Goal: Task Accomplishment & Management: Use online tool/utility

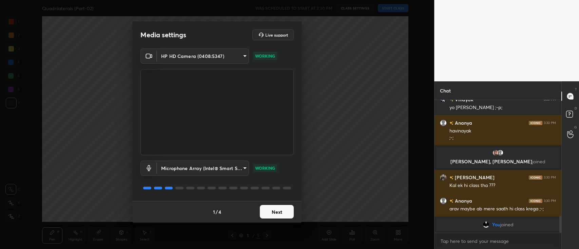
click at [276, 213] on button "Next" at bounding box center [277, 212] width 34 height 14
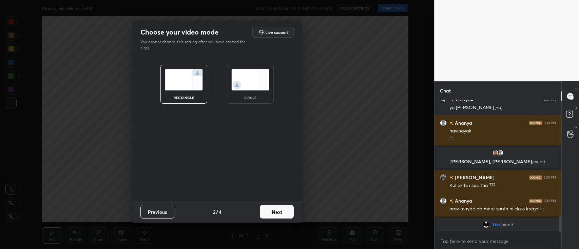
click at [279, 213] on button "Next" at bounding box center [277, 212] width 34 height 14
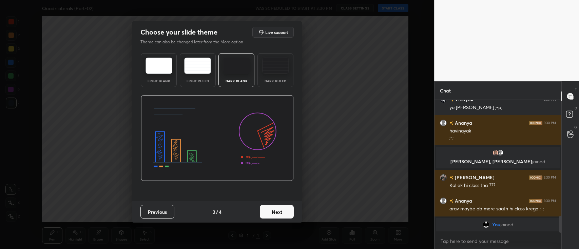
scroll to position [762, 0]
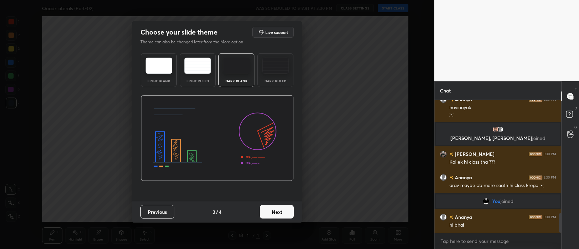
click at [279, 212] on button "Next" at bounding box center [277, 212] width 34 height 14
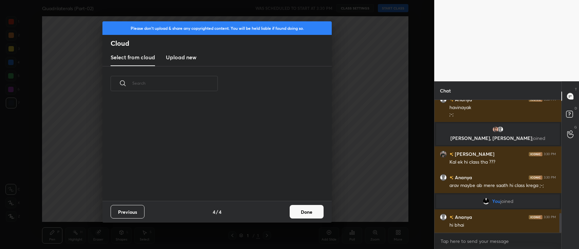
scroll to position [100, 217]
click at [305, 211] on button "Done" at bounding box center [307, 212] width 34 height 14
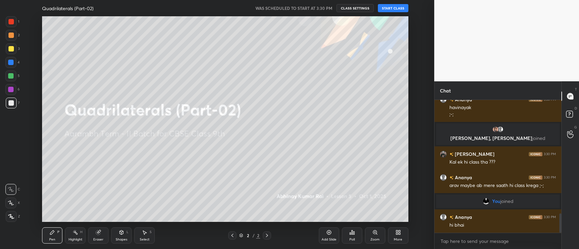
scroll to position [786, 0]
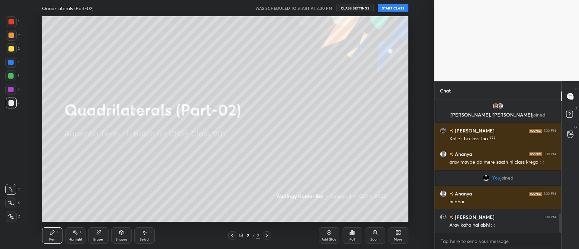
click at [392, 8] on button "START CLASS" at bounding box center [393, 8] width 31 height 8
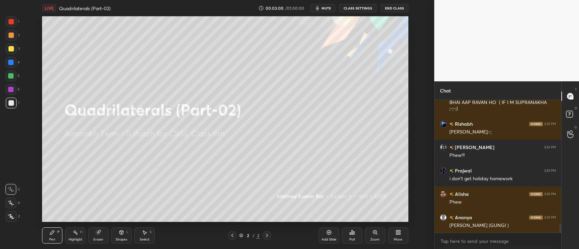
scroll to position [1980, 0]
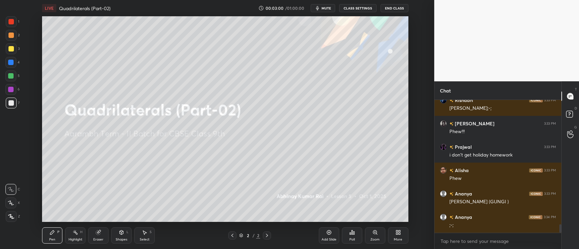
click at [396, 234] on icon at bounding box center [397, 234] width 2 height 2
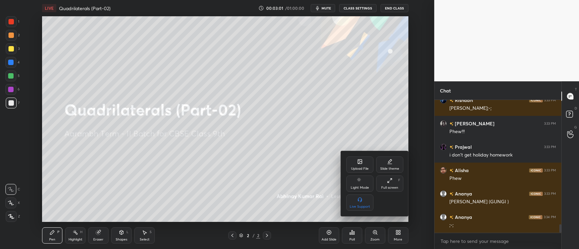
click at [360, 166] on div "Upload File" at bounding box center [359, 165] width 27 height 16
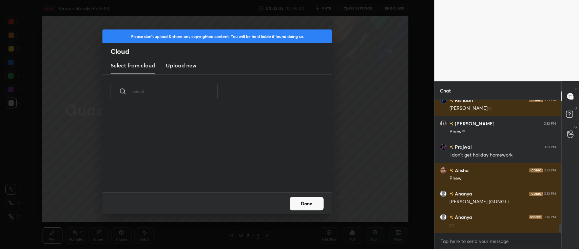
scroll to position [1987, 0]
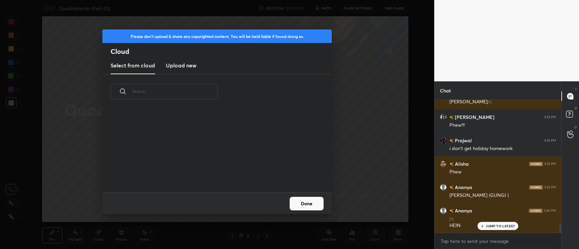
click at [177, 69] on h3 "Upload new" at bounding box center [181, 65] width 31 height 8
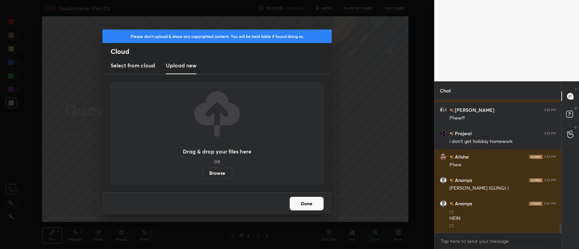
click at [215, 176] on label "Browse" at bounding box center [217, 173] width 30 height 11
click at [202, 176] on input "Browse" at bounding box center [202, 173] width 0 height 11
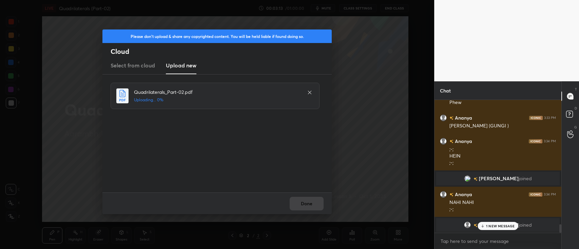
scroll to position [2015, 0]
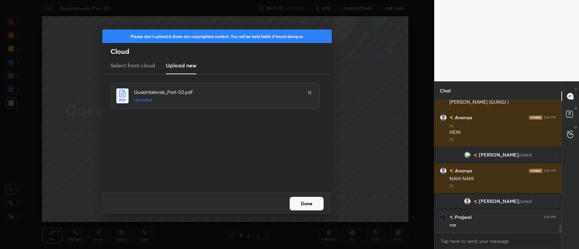
click at [317, 207] on button "Done" at bounding box center [307, 204] width 34 height 14
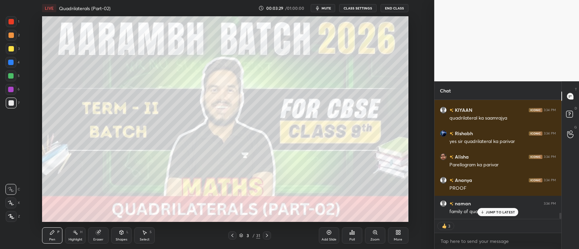
scroll to position [2179, 0]
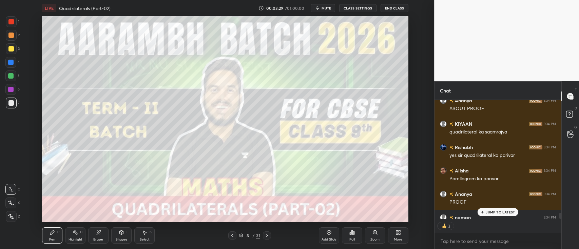
click at [482, 212] on div "[PERSON_NAME] 3:33 PM Phew!!! [PERSON_NAME] 3:33 PM i don't get holiday homewor…" at bounding box center [497, 159] width 127 height 119
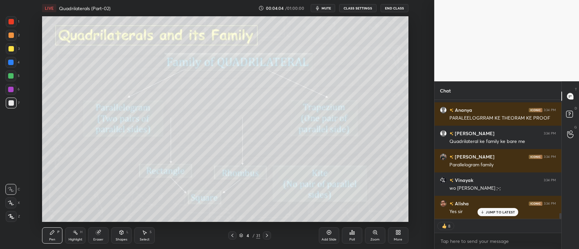
scroll to position [2396, 0]
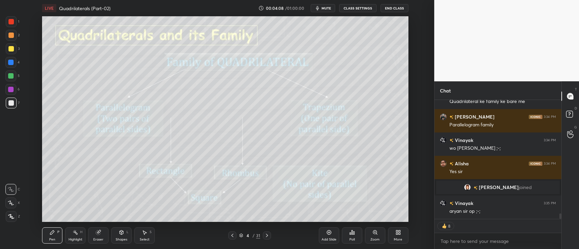
click at [8, 106] on div at bounding box center [11, 103] width 11 height 11
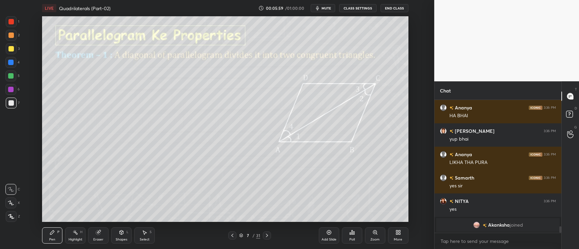
scroll to position [2662, 0]
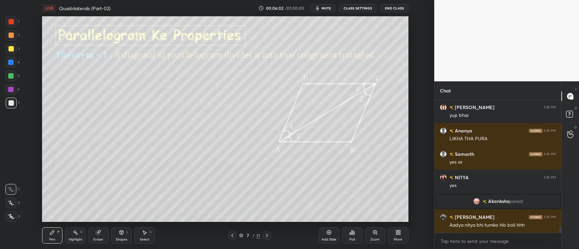
click at [12, 23] on div at bounding box center [10, 21] width 5 height 5
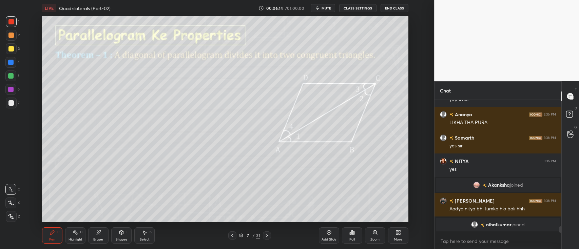
scroll to position [2686, 0]
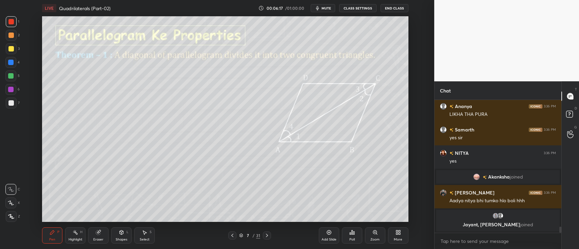
click at [7, 73] on div at bounding box center [10, 76] width 11 height 11
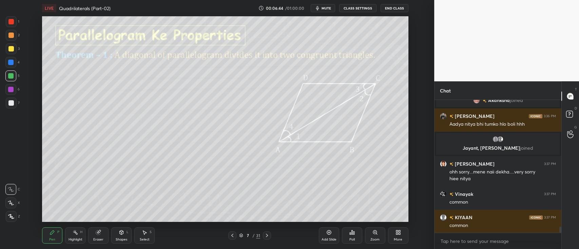
scroll to position [2716, 0]
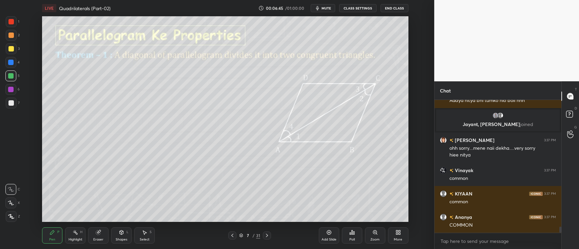
click at [12, 90] on div at bounding box center [10, 89] width 5 height 5
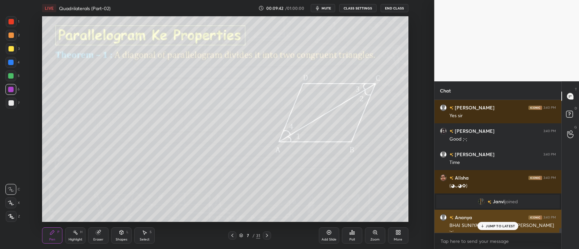
scroll to position [3750, 0]
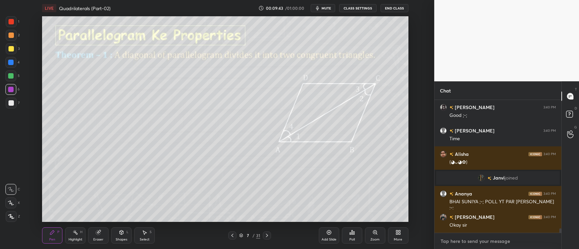
type textarea "x"
click at [465, 243] on textarea at bounding box center [498, 241] width 116 height 11
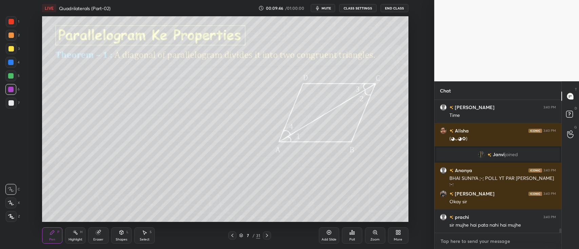
paste textarea "[URL][DOMAIN_NAME]"
type textarea "[URL][DOMAIN_NAME]"
type textarea "x"
type textarea "[URL][DOMAIN_NAME]"
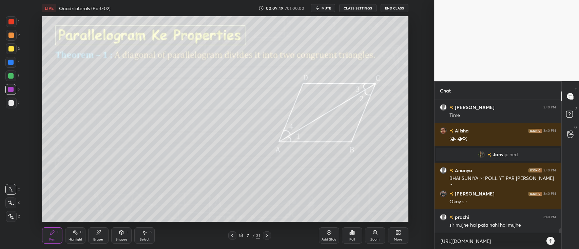
type textarea "x"
click at [550, 242] on icon at bounding box center [550, 240] width 5 height 5
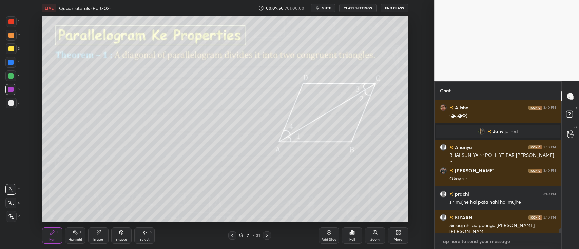
scroll to position [3834, 0]
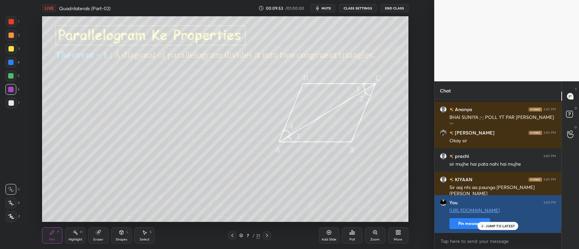
click at [461, 226] on button "Pin message" at bounding box center [469, 223] width 41 height 11
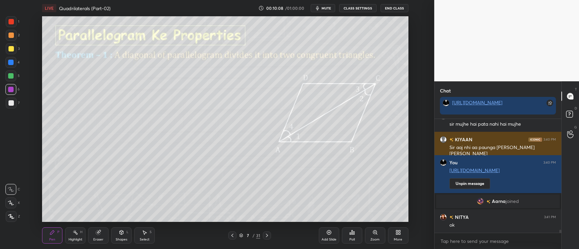
scroll to position [3917, 0]
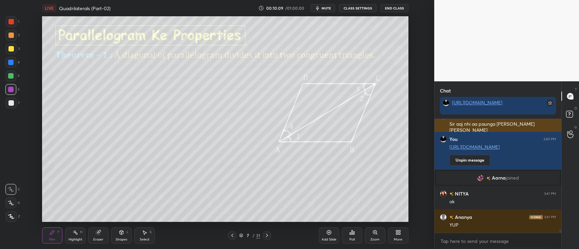
type textarea "x"
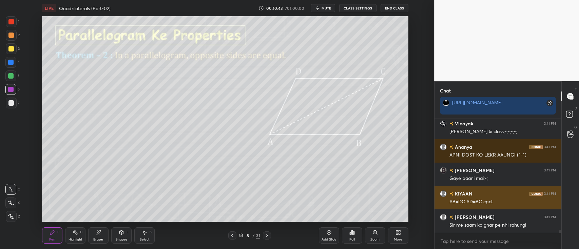
scroll to position [4097, 0]
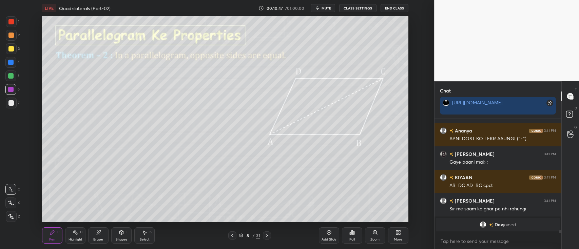
click at [7, 48] on div at bounding box center [11, 48] width 11 height 11
click at [7, 22] on div at bounding box center [11, 21] width 11 height 11
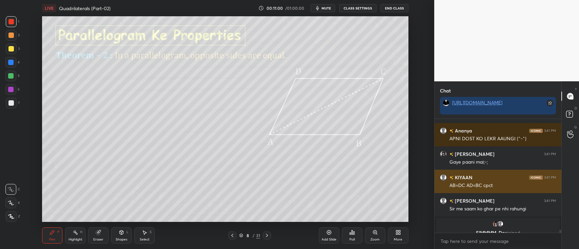
scroll to position [4105, 0]
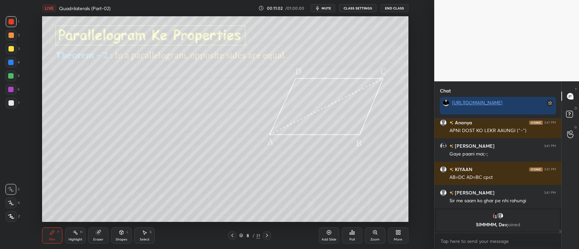
click at [11, 48] on div at bounding box center [10, 48] width 5 height 5
click at [8, 103] on div at bounding box center [11, 103] width 11 height 11
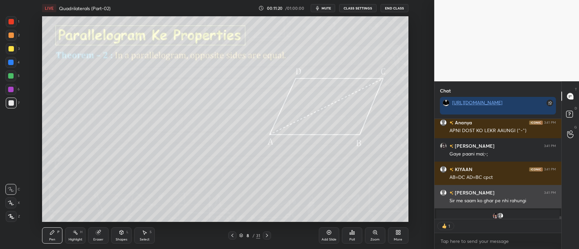
scroll to position [3963, 0]
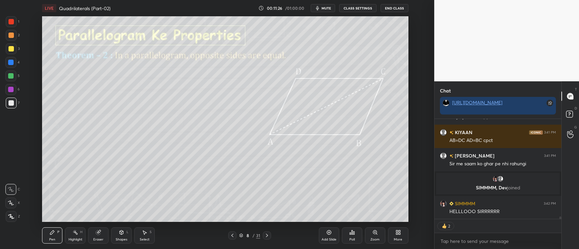
click at [11, 77] on div at bounding box center [10, 75] width 5 height 5
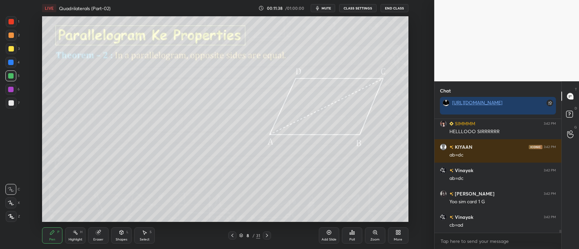
scroll to position [4066, 0]
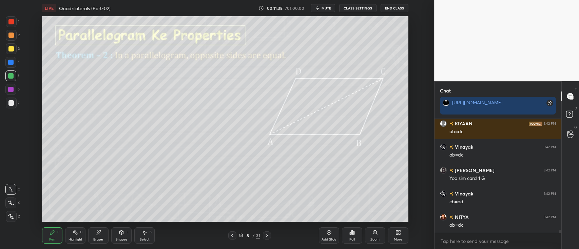
click at [11, 63] on div at bounding box center [10, 62] width 5 height 5
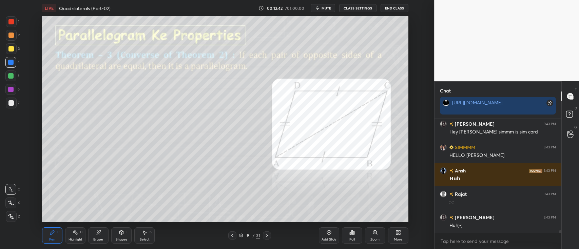
scroll to position [4487, 0]
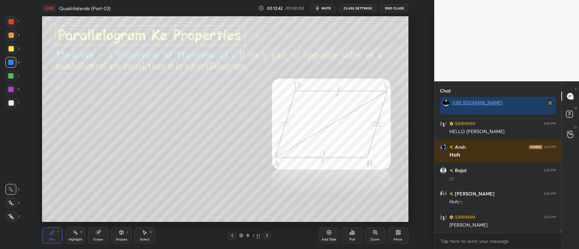
click at [3, 73] on div "1 2 3 4 5 6 7 C X Z C X Z E E Erase all H H" at bounding box center [11, 119] width 22 height 206
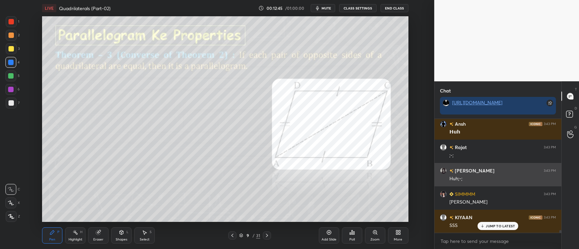
scroll to position [4527, 0]
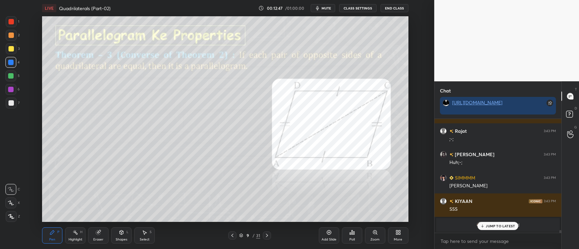
click at [8, 77] on div at bounding box center [10, 75] width 5 height 5
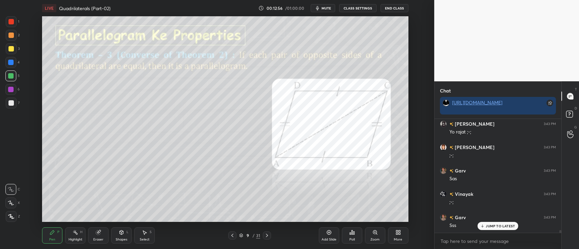
scroll to position [4691, 0]
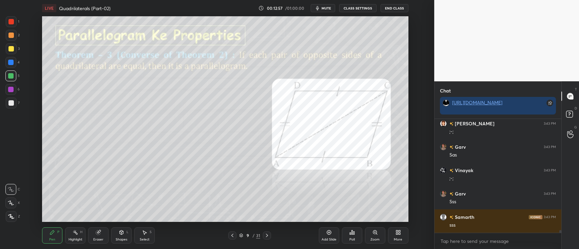
click at [10, 86] on div at bounding box center [10, 89] width 11 height 11
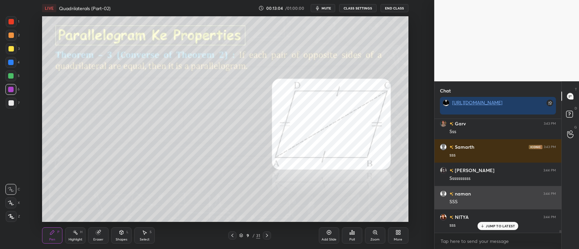
scroll to position [4784, 0]
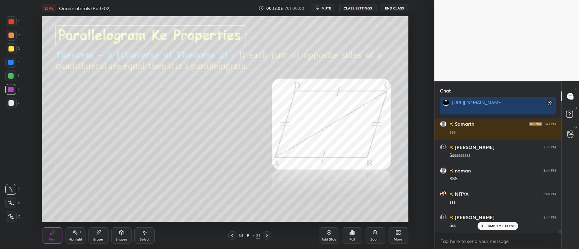
click at [11, 50] on div at bounding box center [10, 48] width 5 height 5
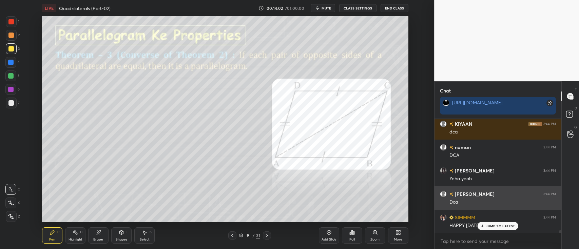
scroll to position [4968, 0]
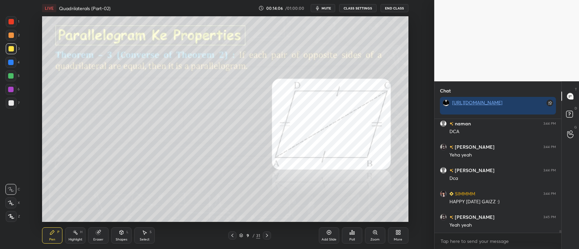
click at [12, 25] on div at bounding box center [11, 21] width 11 height 11
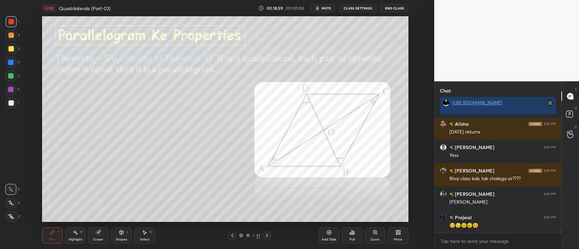
scroll to position [6428, 0]
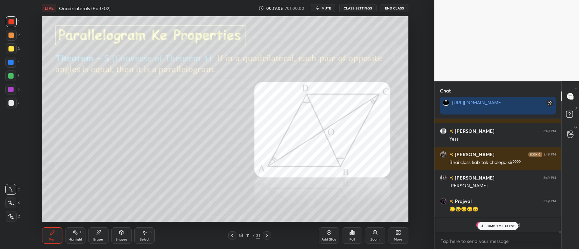
click at [11, 77] on div at bounding box center [10, 75] width 5 height 5
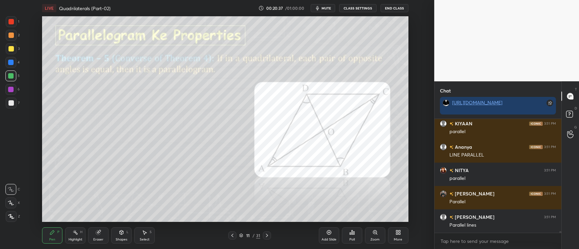
scroll to position [7481, 0]
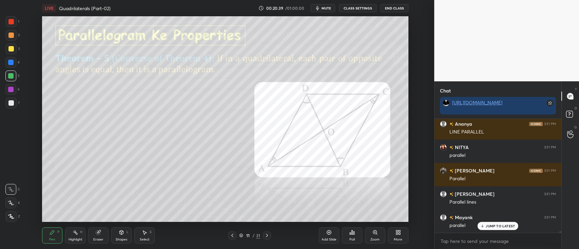
click at [320, 217] on div "Add Slide Poll Zoom More" at bounding box center [364, 236] width 90 height 38
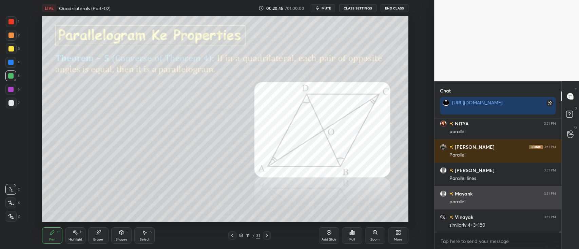
click at [359, 217] on div "Poll" at bounding box center [352, 236] width 20 height 38
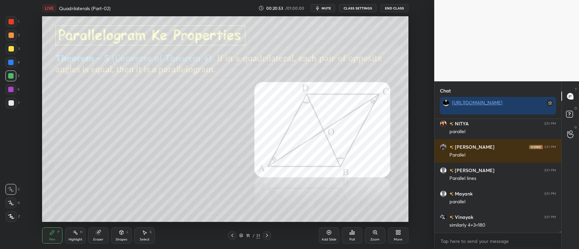
scroll to position [7528, 0]
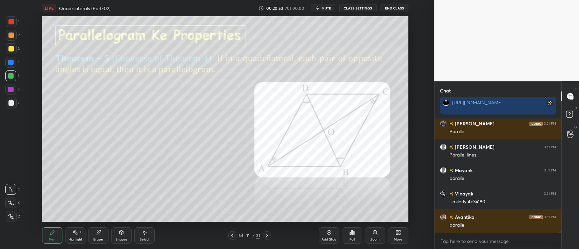
click at [398, 217] on div "Add Slide Poll Zoom More" at bounding box center [364, 236] width 90 height 38
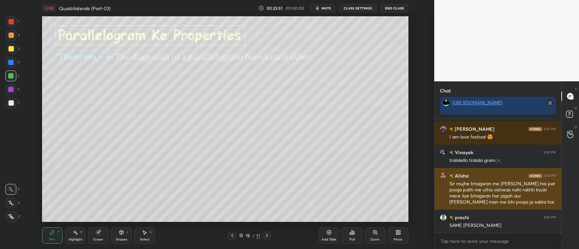
scroll to position [8857, 0]
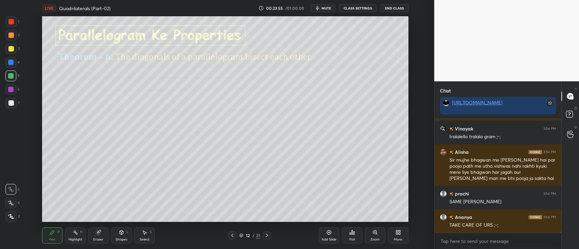
click at [8, 50] on div at bounding box center [10, 48] width 5 height 5
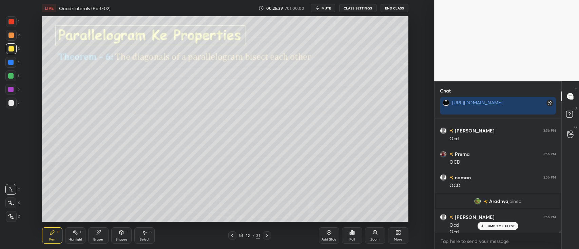
scroll to position [8653, 0]
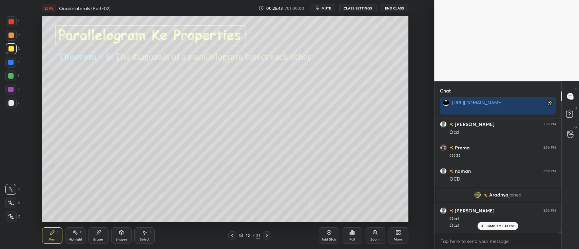
click at [8, 36] on div at bounding box center [10, 35] width 5 height 5
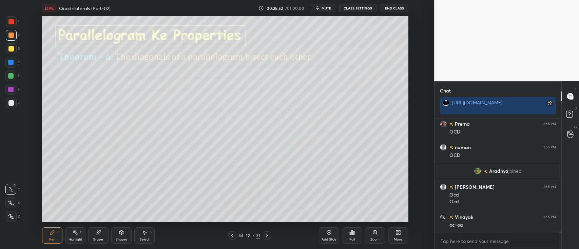
scroll to position [8701, 0]
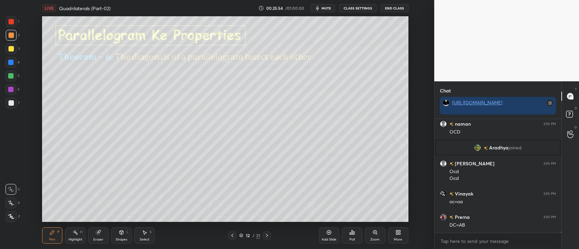
click at [7, 77] on div at bounding box center [10, 76] width 11 height 11
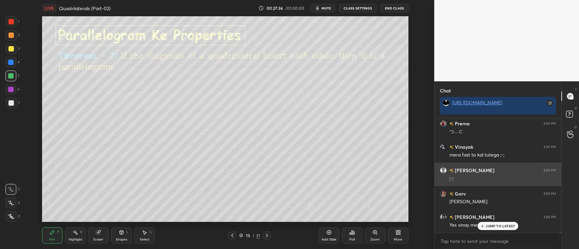
scroll to position [9445, 0]
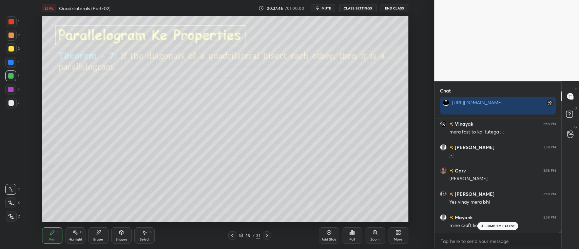
click at [6, 104] on div at bounding box center [11, 103] width 11 height 11
click at [7, 86] on div at bounding box center [10, 89] width 11 height 11
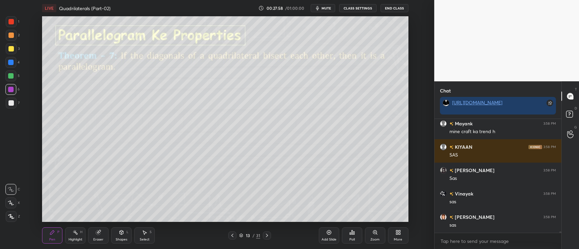
scroll to position [9562, 0]
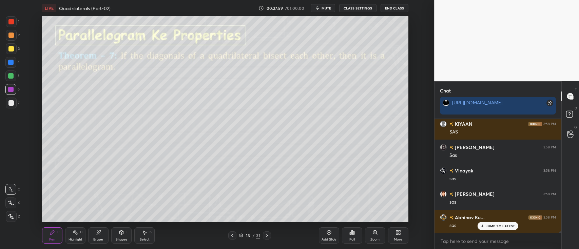
click at [10, 35] on div at bounding box center [10, 35] width 5 height 5
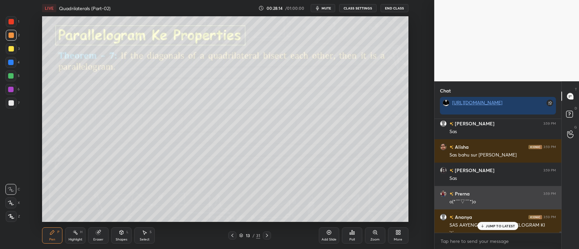
scroll to position [9920, 0]
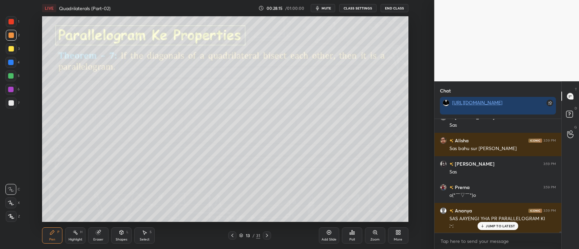
click at [9, 19] on div at bounding box center [10, 21] width 5 height 5
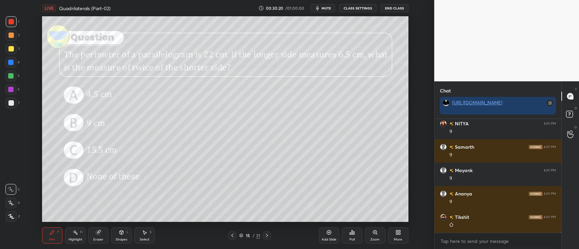
scroll to position [10784, 0]
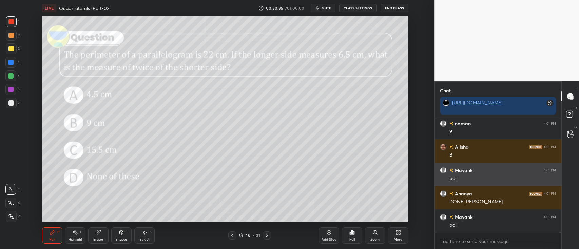
click at [491, 169] on div "[PERSON_NAME] 4:01 PM" at bounding box center [498, 170] width 116 height 7
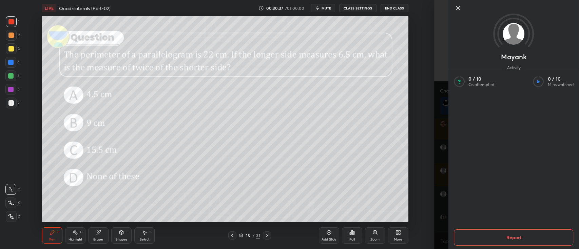
scroll to position [10995, 0]
click at [427, 176] on div "Setting up your live class Poll for secs No correct answer Start poll" at bounding box center [225, 119] width 407 height 206
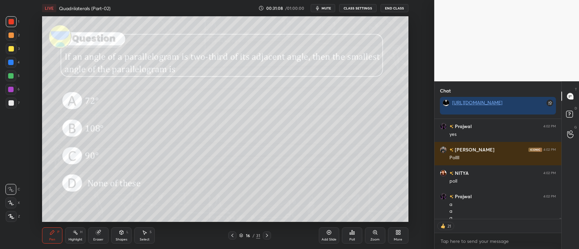
scroll to position [11186, 0]
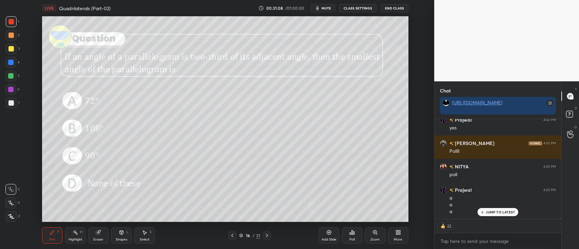
click at [349, 237] on div "Poll" at bounding box center [352, 236] width 20 height 16
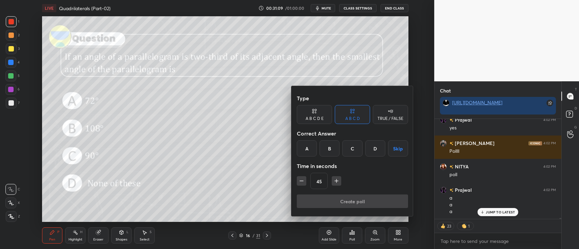
click at [304, 144] on div "A" at bounding box center [307, 148] width 20 height 16
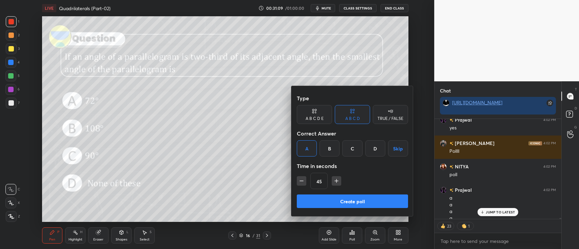
scroll to position [11223, 0]
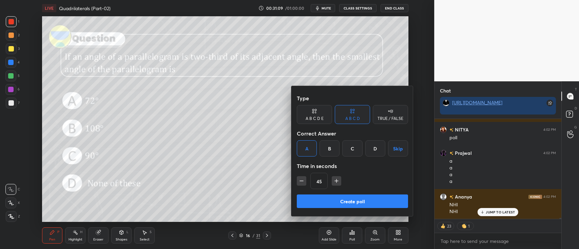
click at [341, 200] on button "Create poll" at bounding box center [352, 202] width 111 height 14
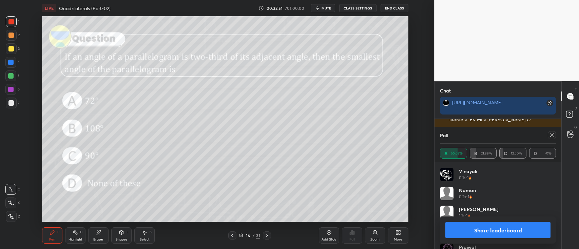
scroll to position [11649, 0]
click at [494, 228] on button "Share leaderboard" at bounding box center [497, 230] width 105 height 16
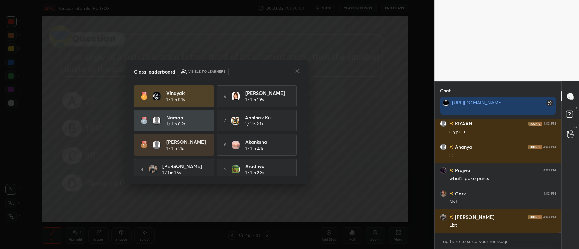
scroll to position [30, 0]
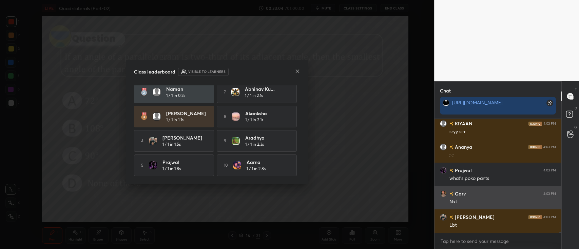
click at [299, 73] on icon at bounding box center [297, 71] width 3 height 3
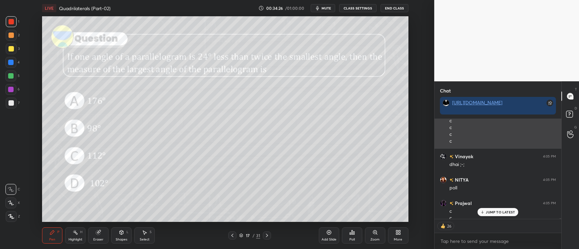
scroll to position [12420, 0]
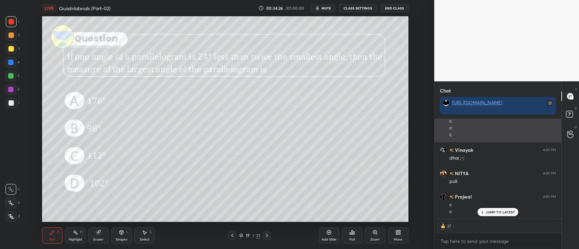
type textarea "x"
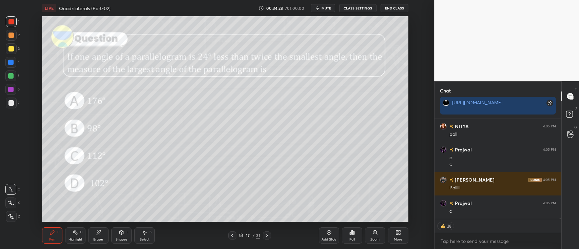
click at [473, 180] on div "[PERSON_NAME] 4:05 PM" at bounding box center [498, 179] width 116 height 7
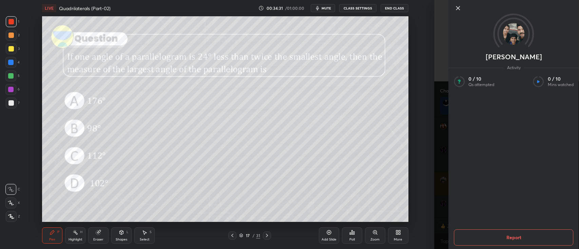
scroll to position [12490, 0]
click at [436, 207] on div "[PERSON_NAME] Activity 0 / 10 Qs attempted 0 / 10 Mins watched Report" at bounding box center [506, 124] width 145 height 249
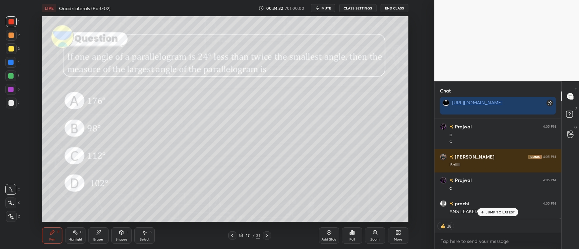
click at [351, 233] on icon at bounding box center [351, 233] width 1 height 4
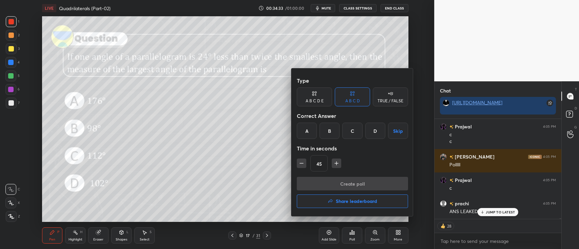
click at [356, 131] on div "C" at bounding box center [352, 131] width 20 height 16
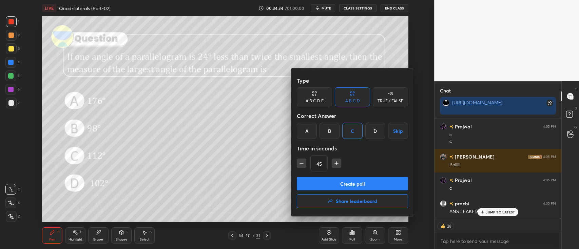
click at [335, 164] on icon "button" at bounding box center [336, 163] width 7 height 7
type input "60"
click at [342, 180] on button "Create poll" at bounding box center [352, 184] width 111 height 14
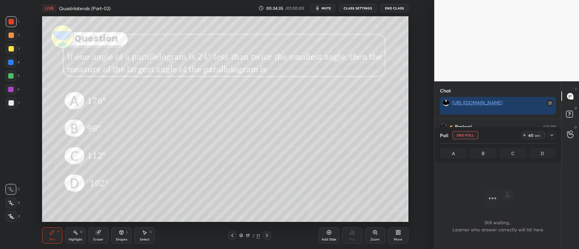
scroll to position [20, 125]
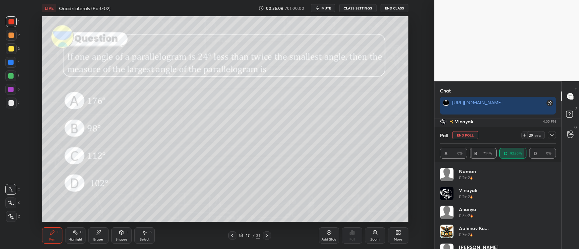
click at [97, 236] on div "Eraser" at bounding box center [98, 236] width 20 height 16
click at [58, 235] on div "Pen P" at bounding box center [52, 236] width 20 height 16
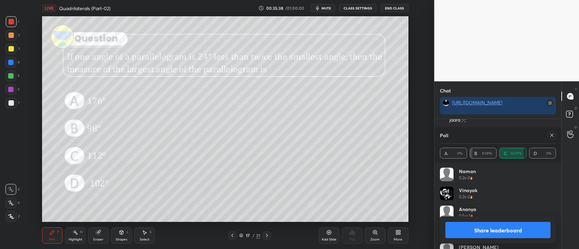
click at [496, 227] on button "Share leaderboard" at bounding box center [497, 230] width 105 height 16
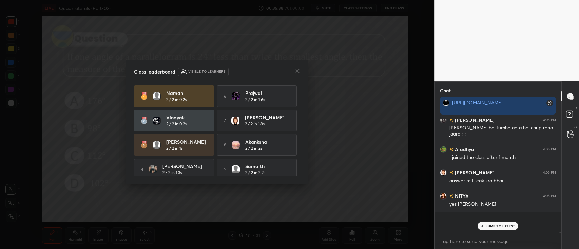
scroll to position [110, 125]
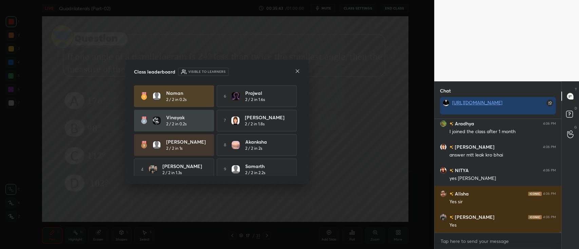
click at [298, 70] on icon at bounding box center [297, 71] width 3 height 3
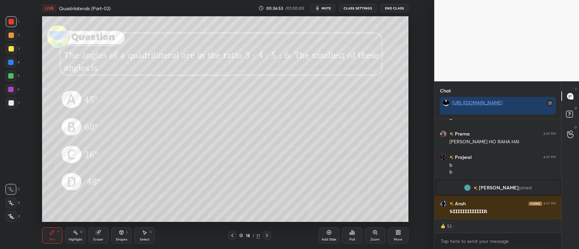
scroll to position [13330, 0]
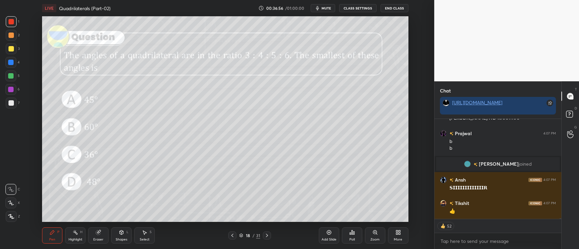
click at [353, 235] on icon at bounding box center [353, 233] width 1 height 3
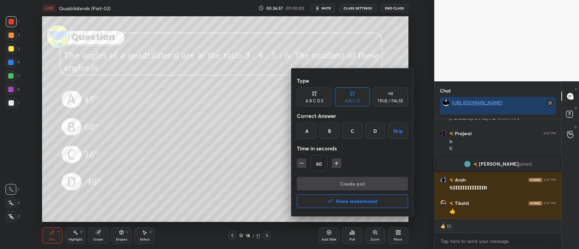
click at [329, 130] on div "B" at bounding box center [330, 131] width 20 height 16
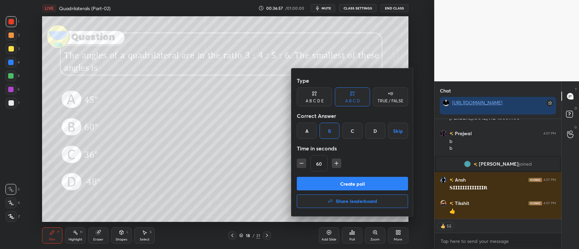
click at [331, 185] on button "Create poll" at bounding box center [352, 184] width 111 height 14
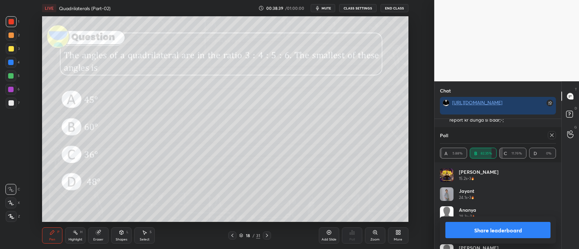
scroll to position [432, 0]
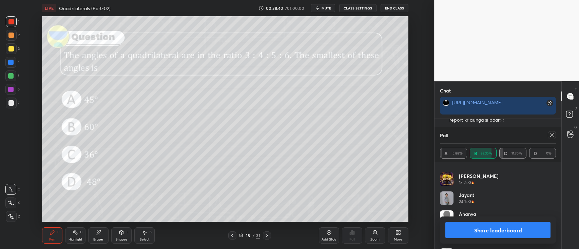
click at [489, 236] on button "Share leaderboard" at bounding box center [497, 230] width 105 height 16
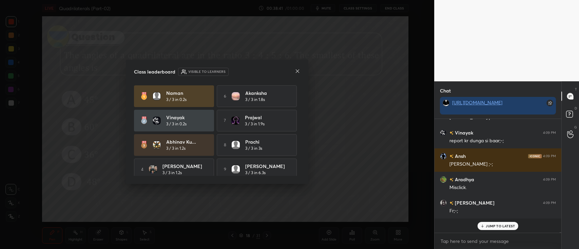
scroll to position [50, 125]
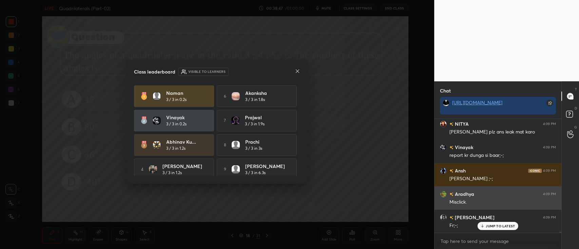
click at [492, 226] on p "JUMP TO LATEST" at bounding box center [500, 226] width 29 height 4
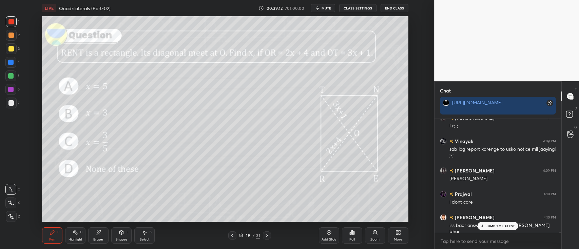
click at [347, 234] on div "Poll" at bounding box center [352, 236] width 20 height 16
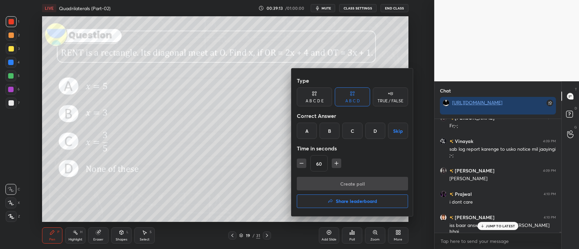
click at [329, 131] on div "B" at bounding box center [330, 131] width 20 height 16
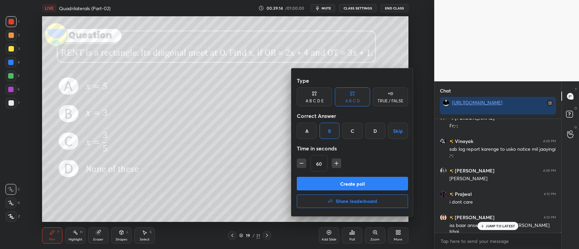
click at [326, 183] on button "Create poll" at bounding box center [352, 184] width 111 height 14
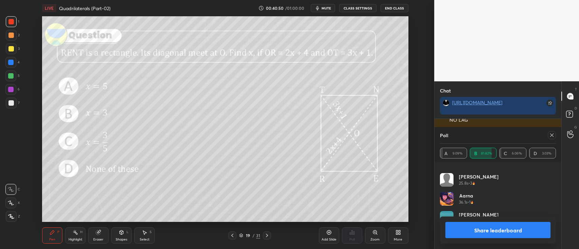
scroll to position [14351, 0]
click at [497, 191] on div "[PERSON_NAME] 25.8s • 3" at bounding box center [498, 182] width 116 height 19
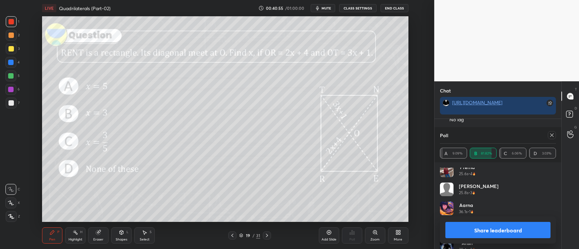
scroll to position [422, 0]
click at [478, 233] on button "Share leaderboard" at bounding box center [497, 230] width 105 height 16
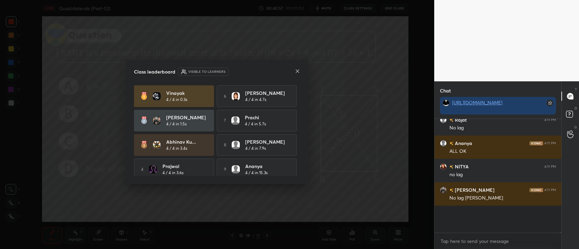
scroll to position [54, 125]
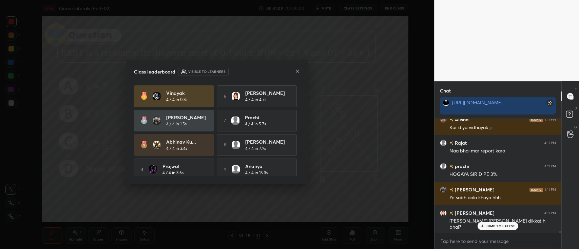
click at [299, 72] on icon at bounding box center [297, 71] width 5 height 5
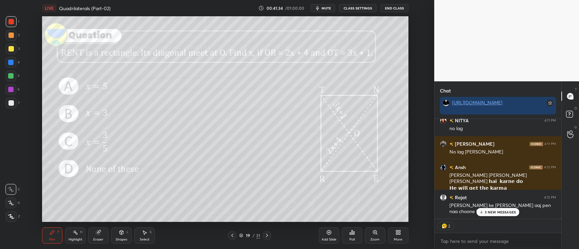
click at [501, 211] on p "3 NEW MESSAGES" at bounding box center [500, 212] width 31 height 4
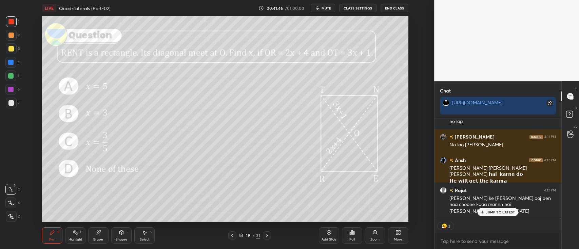
scroll to position [14419, 0]
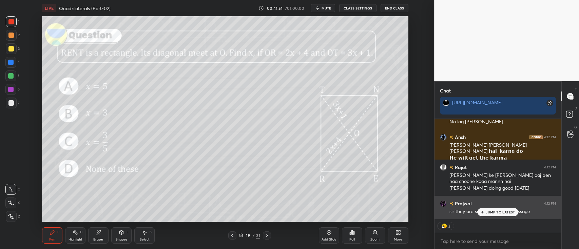
click at [494, 212] on p "JUMP TO LATEST" at bounding box center [500, 212] width 29 height 4
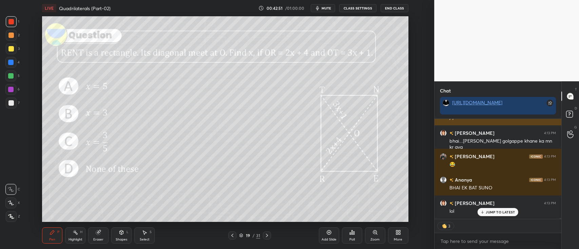
scroll to position [14802, 0]
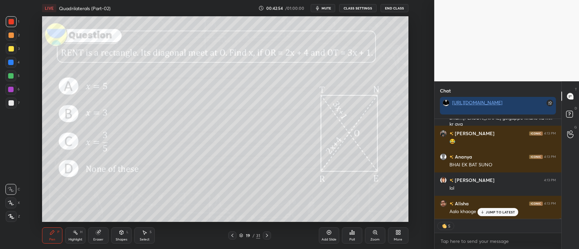
click at [492, 214] on p "JUMP TO LATEST" at bounding box center [500, 212] width 29 height 4
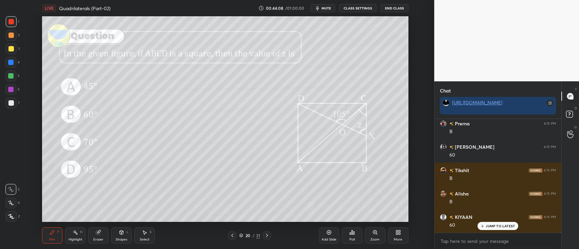
scroll to position [15809, 0]
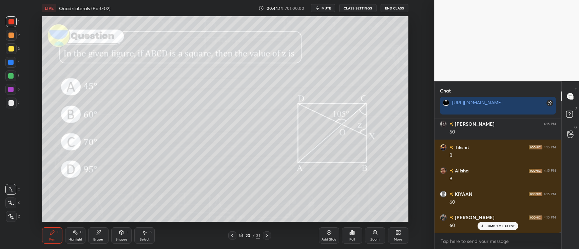
click at [327, 230] on icon at bounding box center [328, 232] width 5 height 5
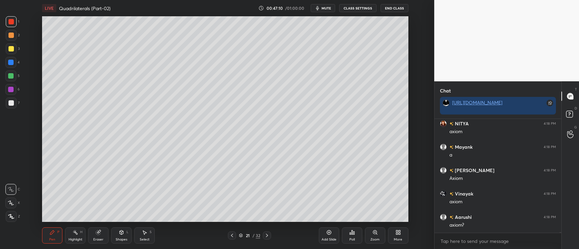
scroll to position [17786, 0]
click at [8, 75] on div at bounding box center [10, 75] width 5 height 5
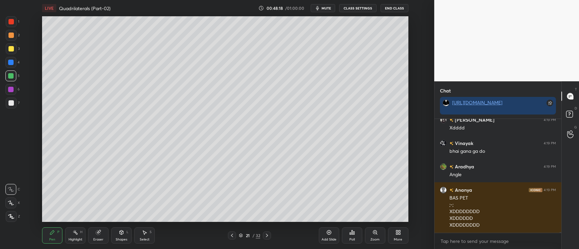
scroll to position [19649, 0]
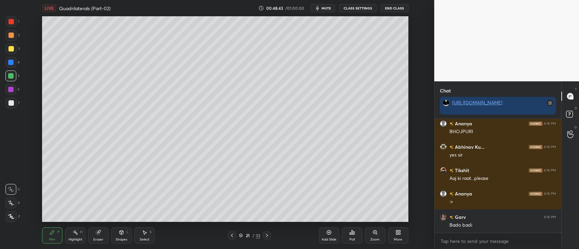
click at [329, 233] on icon at bounding box center [329, 233] width 2 height 2
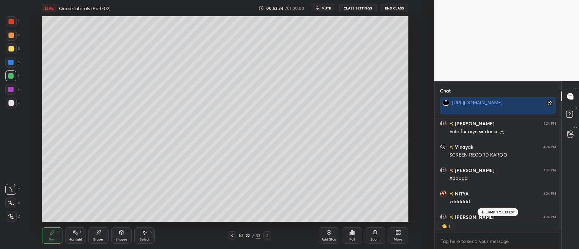
scroll to position [18766, 0]
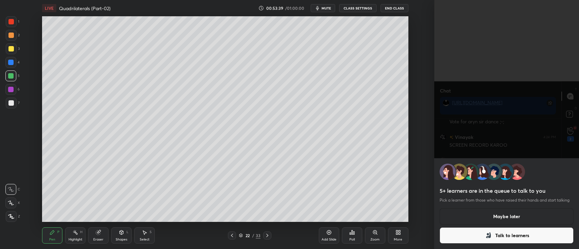
click at [472, 218] on button "Maybe later" at bounding box center [507, 217] width 134 height 16
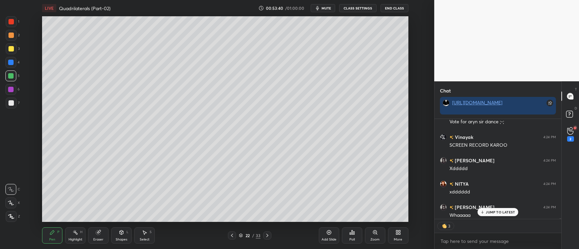
scroll to position [18793, 0]
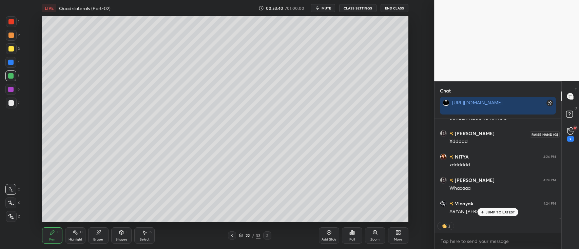
click at [571, 132] on icon at bounding box center [570, 131] width 6 height 8
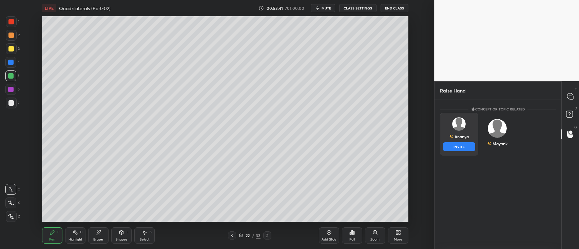
click at [469, 125] on div "[PERSON_NAME] INVITE" at bounding box center [459, 134] width 38 height 43
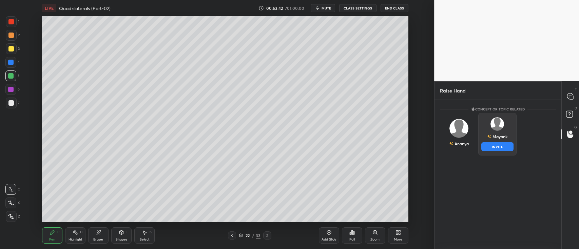
click at [481, 126] on div "[PERSON_NAME] INVITE" at bounding box center [497, 134] width 38 height 43
click at [489, 148] on button "INVITE" at bounding box center [497, 146] width 32 height 9
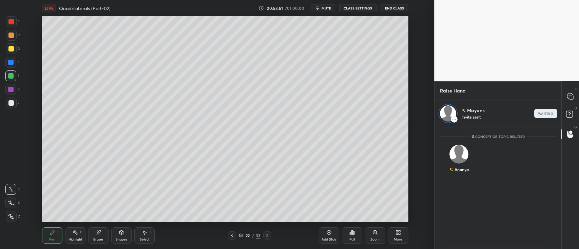
scroll to position [148, 125]
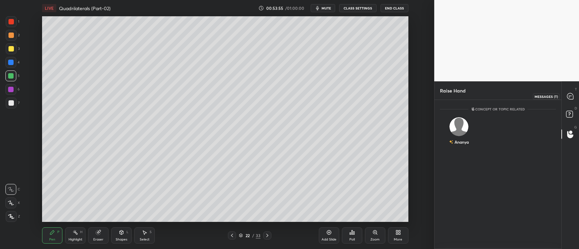
click at [567, 94] on icon at bounding box center [570, 96] width 7 height 7
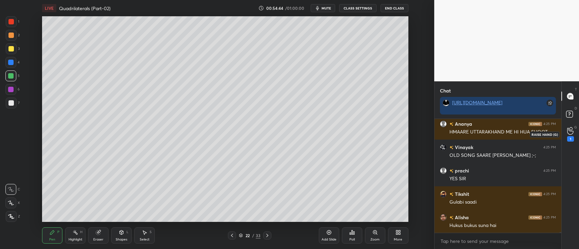
scroll to position [19446, 0]
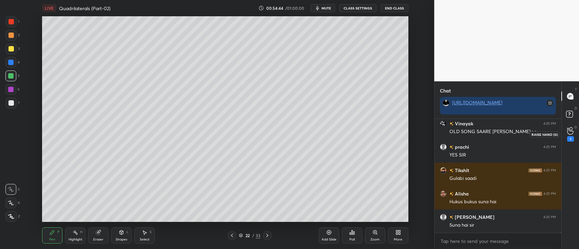
click at [569, 137] on div "1" at bounding box center [570, 138] width 7 height 5
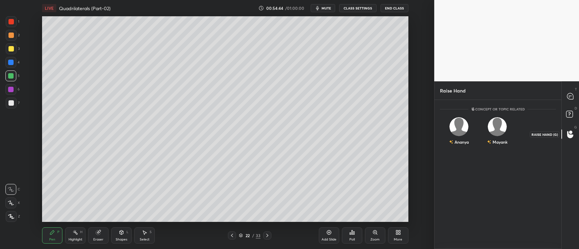
scroll to position [148, 125]
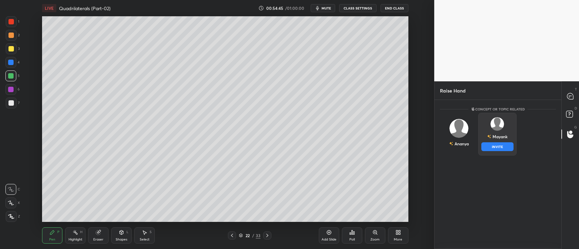
click at [494, 129] on img "grid" at bounding box center [498, 124] width 14 height 14
click at [498, 141] on div "Mayank" at bounding box center [497, 137] width 20 height 12
click at [497, 145] on button "INVITE" at bounding box center [497, 146] width 32 height 9
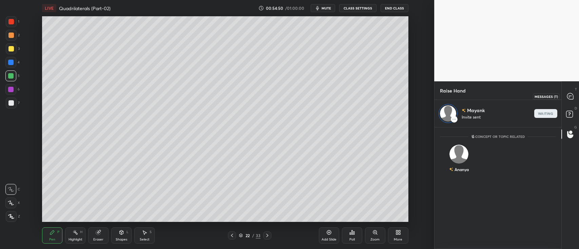
click at [570, 97] on icon at bounding box center [570, 96] width 6 height 6
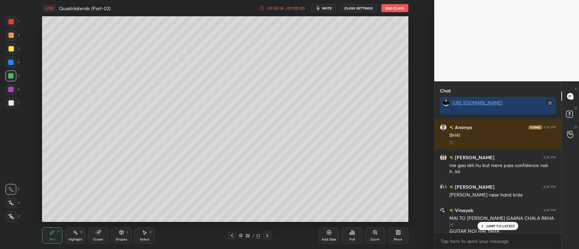
scroll to position [19583, 0]
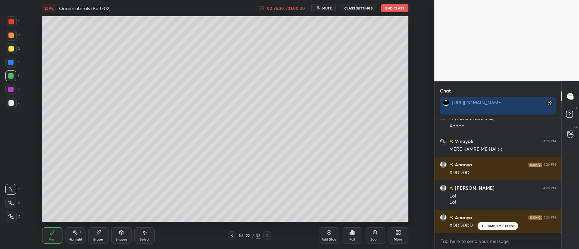
click at [578, 134] on div "G Raise Hand (G)" at bounding box center [570, 134] width 17 height 19
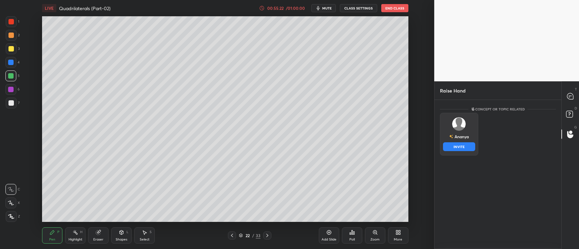
click at [458, 128] on img "grid" at bounding box center [459, 124] width 14 height 14
click at [461, 149] on button "INVITE" at bounding box center [459, 146] width 32 height 9
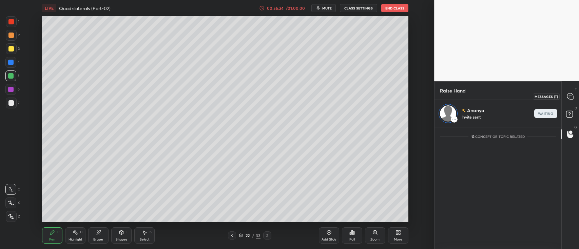
click at [564, 98] on div at bounding box center [571, 96] width 14 height 12
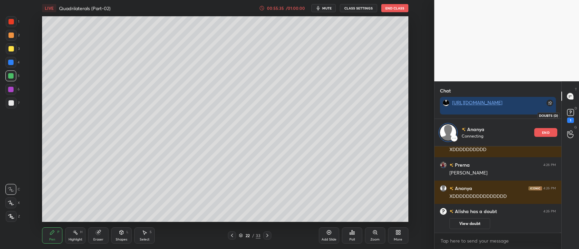
click at [569, 117] on icon at bounding box center [570, 113] width 10 height 10
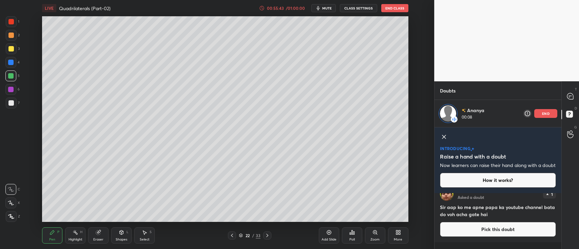
click at [445, 136] on icon at bounding box center [444, 137] width 8 height 8
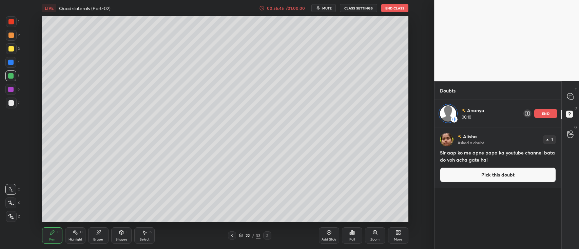
click at [570, 104] on div "T Messages (T)" at bounding box center [570, 96] width 17 height 19
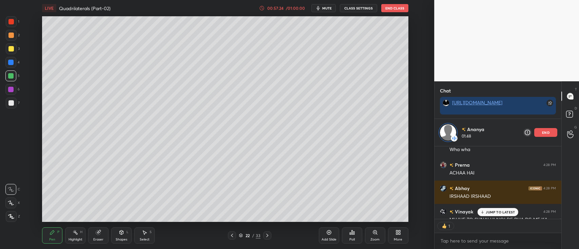
scroll to position [2, 2]
click at [491, 211] on p "JUMP TO LATEST" at bounding box center [500, 212] width 29 height 4
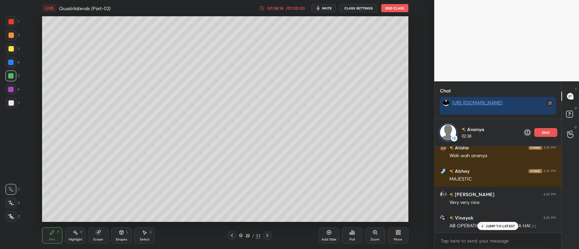
scroll to position [20088, 0]
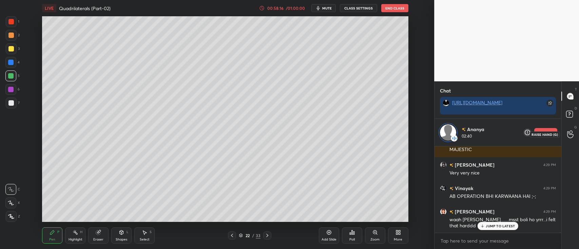
click at [569, 133] on icon at bounding box center [570, 135] width 6 height 8
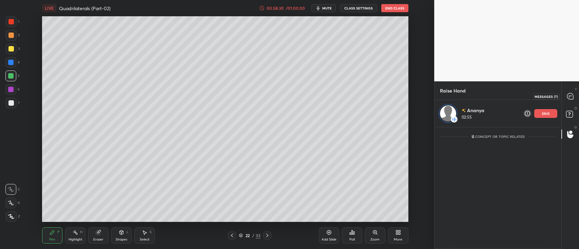
click at [568, 98] on icon at bounding box center [570, 96] width 6 height 6
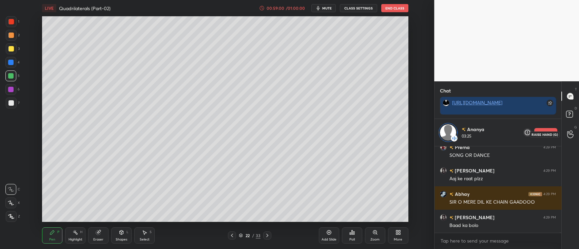
scroll to position [20252, 0]
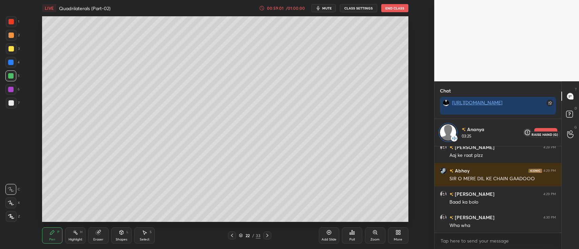
click at [570, 130] on div at bounding box center [571, 134] width 14 height 12
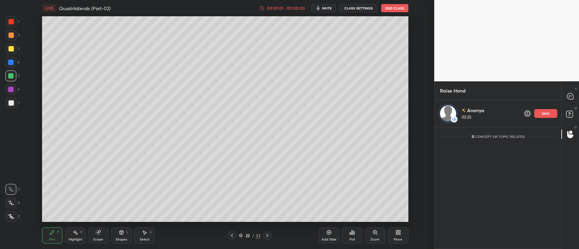
scroll to position [120, 125]
click at [570, 96] on icon at bounding box center [570, 96] width 6 height 6
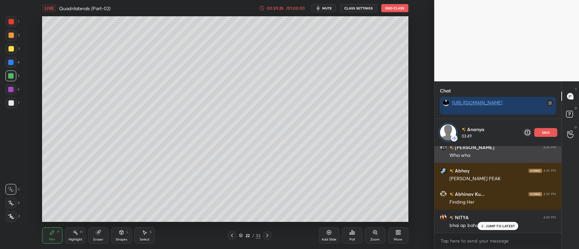
scroll to position [20345, 0]
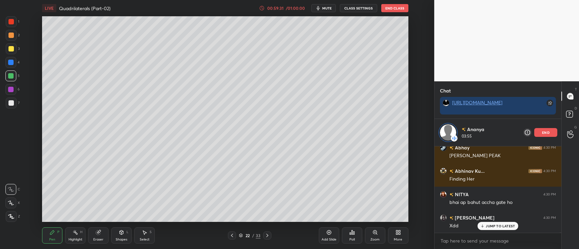
click at [547, 132] on p "end" at bounding box center [545, 132] width 7 height 3
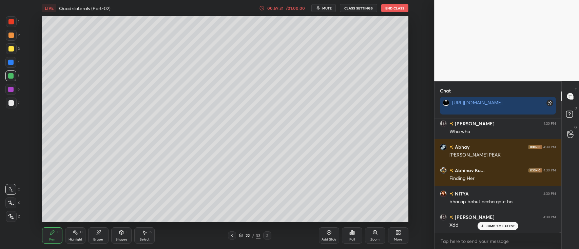
scroll to position [20318, 0]
click at [575, 131] on div at bounding box center [571, 134] width 14 height 12
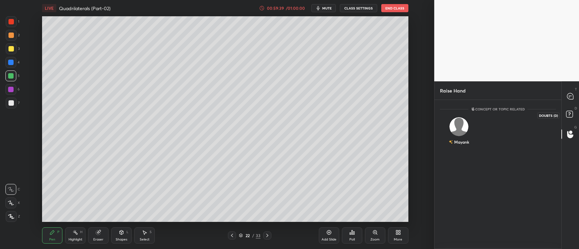
scroll to position [148, 125]
click at [463, 131] on div "Mayank" at bounding box center [459, 132] width 38 height 39
click at [463, 147] on button "INVITE" at bounding box center [459, 146] width 32 height 9
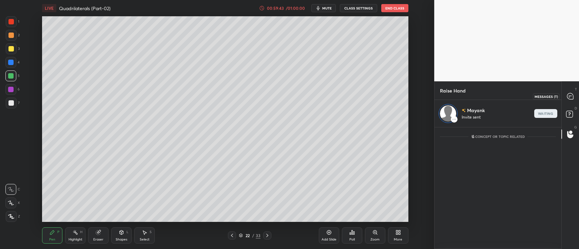
click at [566, 98] on div at bounding box center [571, 96] width 14 height 12
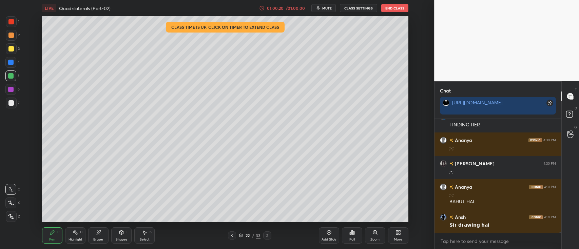
scroll to position [20465, 0]
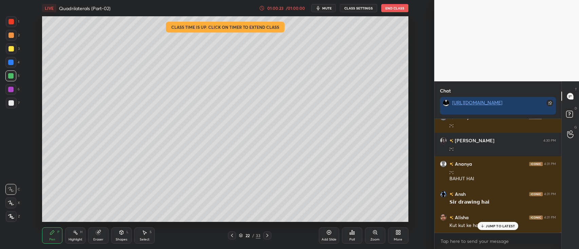
click at [482, 227] on icon at bounding box center [482, 226] width 4 height 4
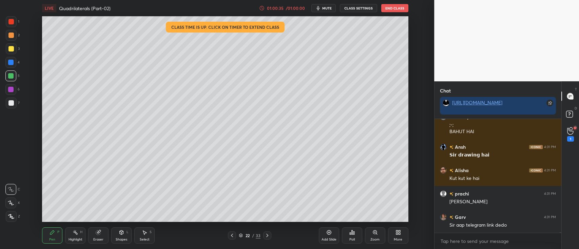
scroll to position [20529, 0]
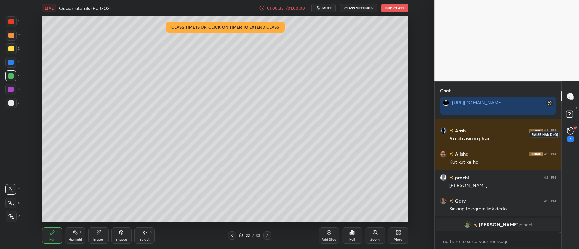
click at [572, 136] on div "1" at bounding box center [570, 138] width 7 height 5
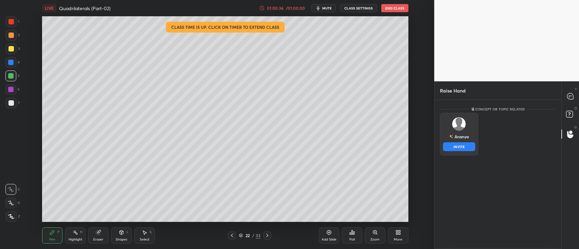
click at [467, 130] on div "[PERSON_NAME] INVITE" at bounding box center [459, 134] width 38 height 43
click at [464, 145] on button "INVITE" at bounding box center [459, 146] width 32 height 9
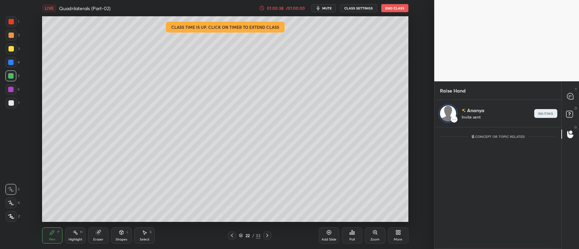
scroll to position [120, 125]
click at [567, 97] on icon at bounding box center [570, 96] width 6 height 6
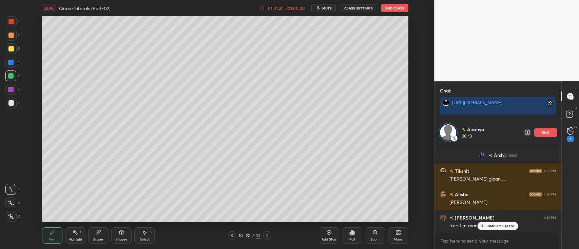
scroll to position [20307, 0]
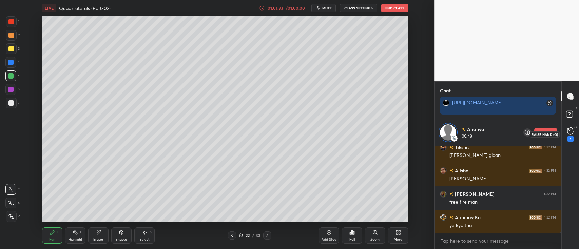
click at [573, 136] on div "1" at bounding box center [570, 134] width 7 height 15
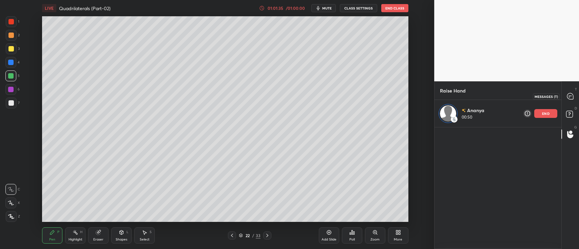
click at [570, 95] on icon at bounding box center [570, 96] width 6 height 6
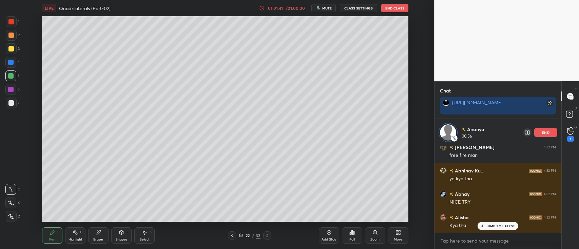
scroll to position [20473, 0]
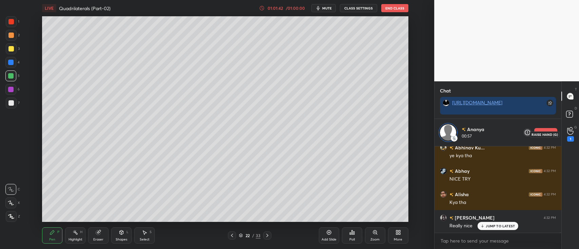
click at [572, 133] on icon at bounding box center [570, 131] width 6 height 8
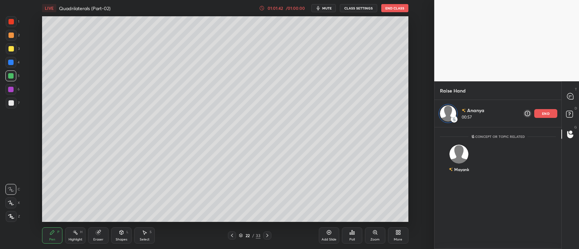
scroll to position [120, 125]
click at [572, 100] on icon at bounding box center [570, 96] width 7 height 7
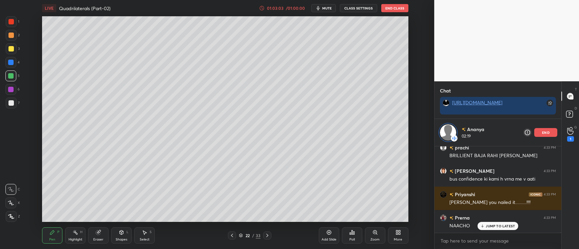
scroll to position [20716, 0]
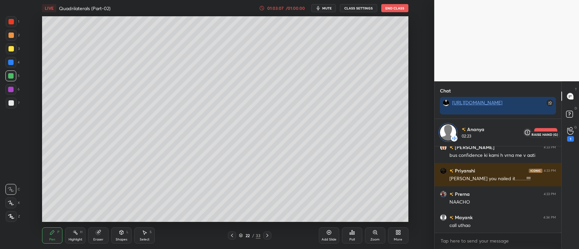
click at [570, 126] on div "G Raise Hand (G) 1" at bounding box center [570, 134] width 17 height 19
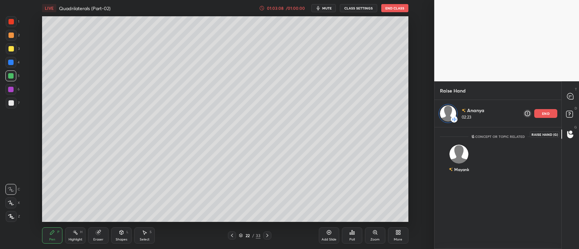
scroll to position [120, 125]
click at [456, 155] on img "grid" at bounding box center [459, 154] width 19 height 19
click at [545, 113] on p "end" at bounding box center [545, 113] width 7 height 3
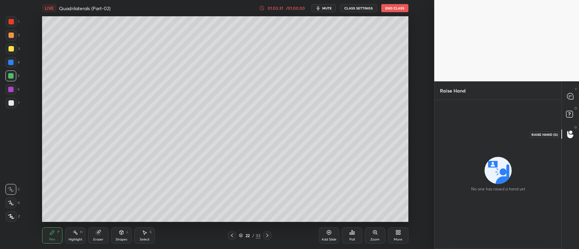
click at [576, 136] on div at bounding box center [571, 134] width 14 height 12
click at [568, 95] on icon at bounding box center [570, 96] width 6 height 6
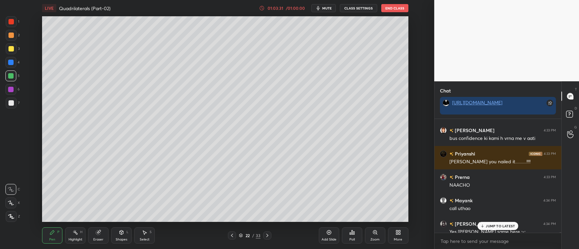
scroll to position [112, 125]
click at [568, 131] on icon at bounding box center [570, 131] width 6 height 8
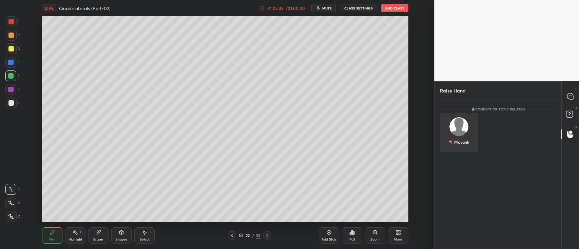
click at [458, 126] on img "grid" at bounding box center [459, 126] width 19 height 19
click at [458, 148] on button "INVITE" at bounding box center [459, 146] width 32 height 9
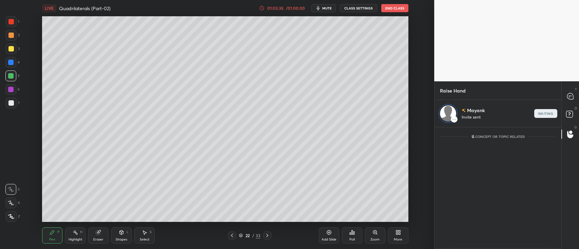
scroll to position [120, 125]
click at [571, 94] on icon at bounding box center [570, 96] width 6 height 6
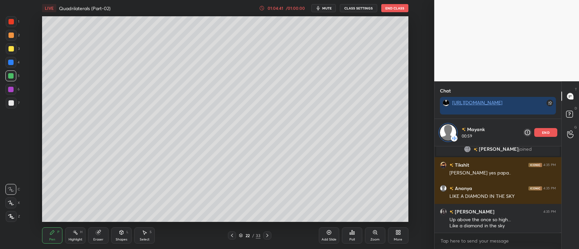
scroll to position [21213, 0]
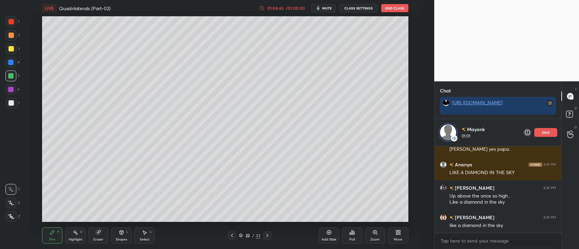
click at [472, 187] on h6 "[PERSON_NAME]" at bounding box center [473, 188] width 41 height 7
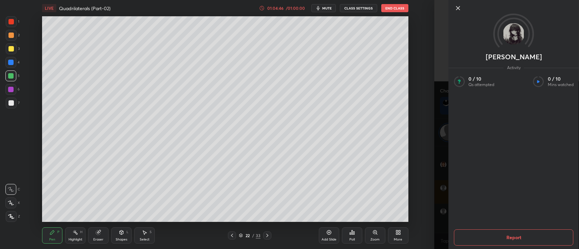
click at [459, 10] on icon at bounding box center [458, 8] width 8 height 8
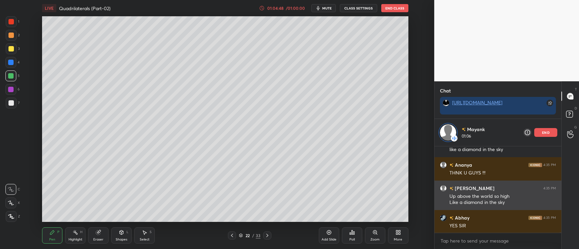
scroll to position [21313, 0]
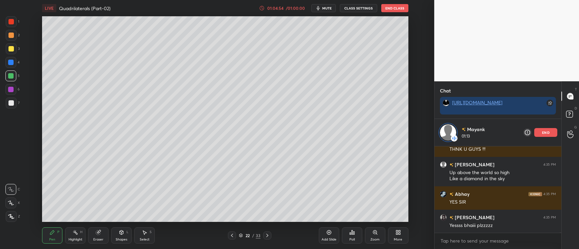
click at [241, 234] on icon at bounding box center [241, 236] width 4 height 4
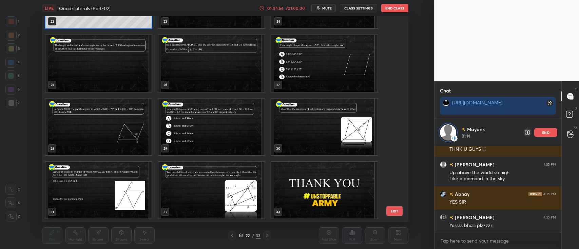
scroll to position [21336, 0]
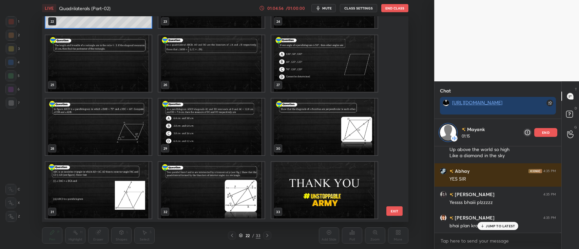
click at [317, 187] on img "grid" at bounding box center [324, 190] width 106 height 57
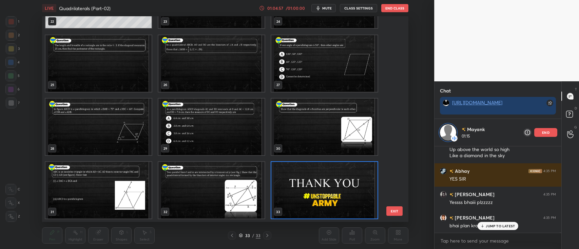
click at [317, 187] on img "grid" at bounding box center [324, 190] width 106 height 57
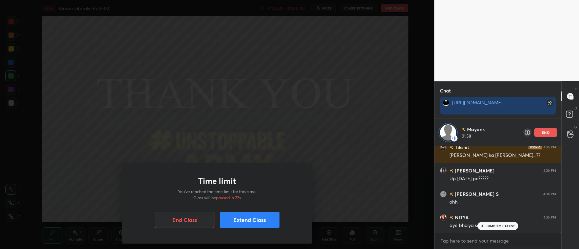
scroll to position [21810, 0]
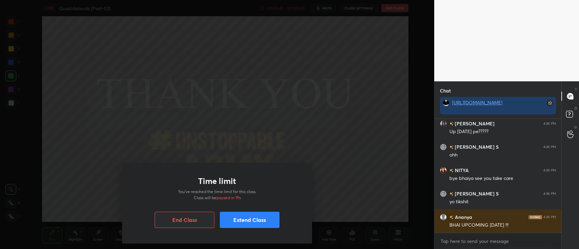
click at [195, 222] on button "End Class" at bounding box center [185, 220] width 60 height 16
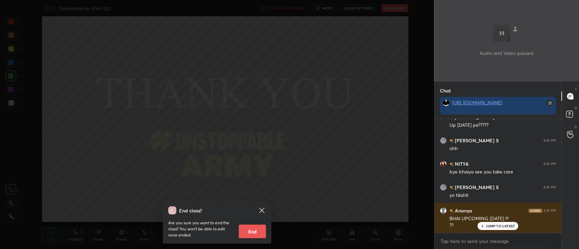
click at [250, 232] on button "End" at bounding box center [252, 232] width 27 height 14
type textarea "x"
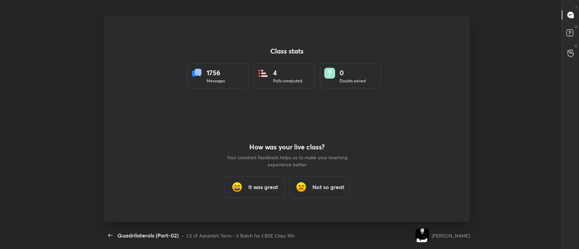
click at [250, 191] on div "It was great" at bounding box center [254, 187] width 61 height 22
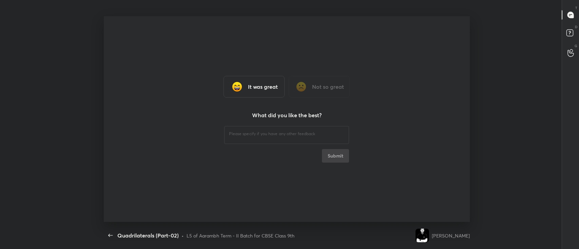
click at [257, 84] on h3 "It was great" at bounding box center [263, 87] width 30 height 8
click at [257, 86] on h3 "It was great" at bounding box center [263, 87] width 30 height 8
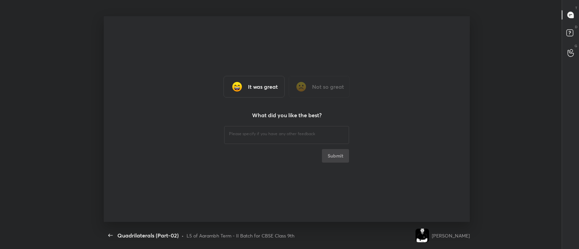
click at [257, 86] on h3 "It was great" at bounding box center [263, 87] width 30 height 8
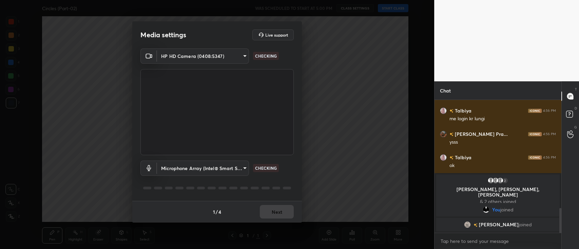
scroll to position [511, 0]
click at [275, 210] on button "Next" at bounding box center [277, 212] width 34 height 14
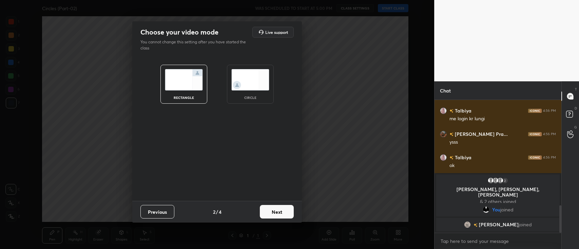
click at [275, 210] on button "Next" at bounding box center [277, 212] width 34 height 14
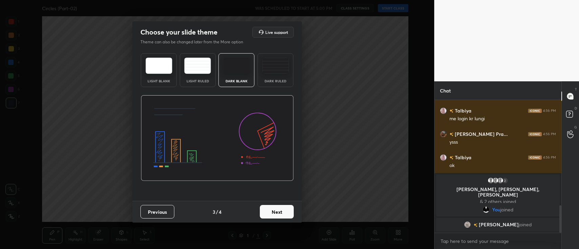
click at [275, 210] on button "Next" at bounding box center [277, 212] width 34 height 14
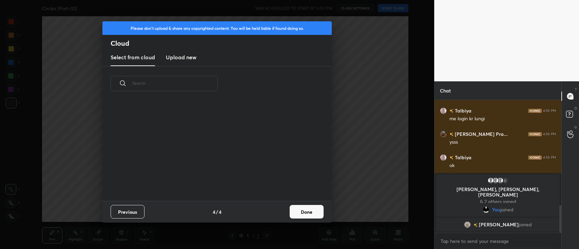
click at [275, 210] on div "Previous 4 / 4 Done" at bounding box center [216, 212] width 229 height 22
click at [310, 216] on button "Done" at bounding box center [307, 212] width 34 height 14
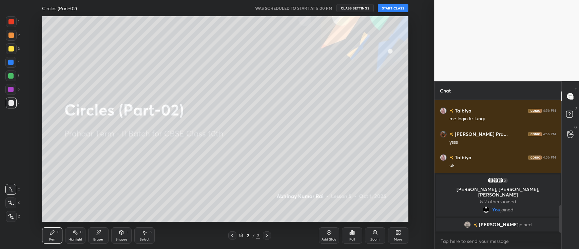
click at [392, 3] on div "Circles (Part-02) WAS SCHEDULED TO START AT 5:00 PM CLASS SETTINGS START CLASS" at bounding box center [225, 8] width 366 height 16
click at [394, 7] on button "START CLASS" at bounding box center [393, 8] width 31 height 8
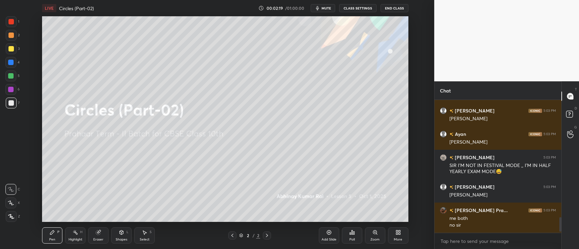
scroll to position [1092, 0]
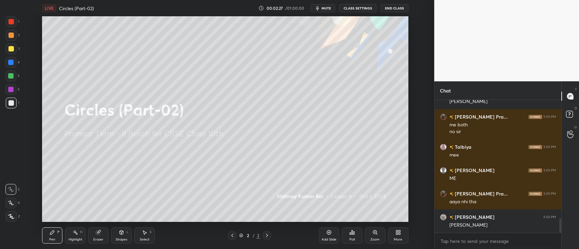
click at [399, 236] on div "More" at bounding box center [398, 236] width 20 height 16
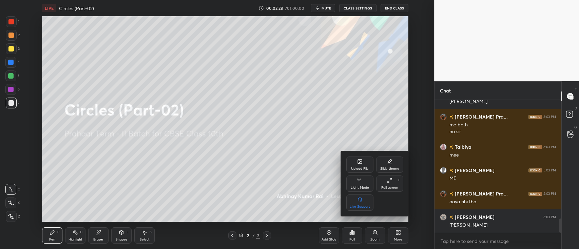
click at [355, 165] on div "Upload File" at bounding box center [359, 165] width 27 height 16
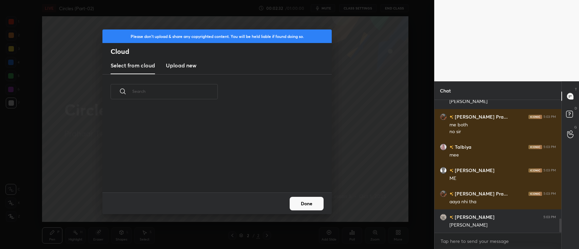
scroll to position [1108, 0]
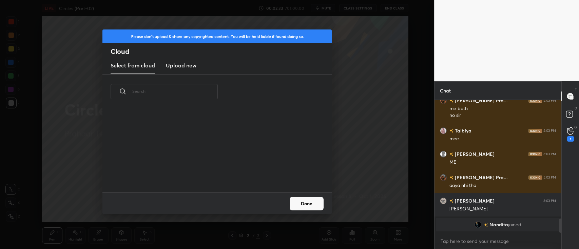
click at [178, 62] on h3 "Upload new" at bounding box center [181, 65] width 31 height 8
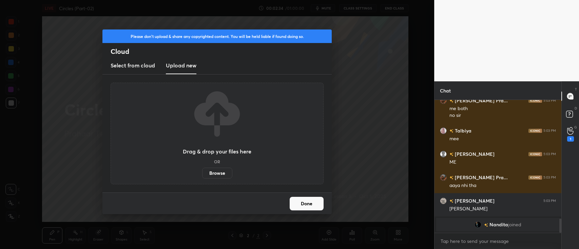
click at [210, 170] on label "Browse" at bounding box center [217, 173] width 30 height 11
click at [202, 170] on input "Browse" at bounding box center [202, 173] width 0 height 11
click at [220, 175] on label "Browse" at bounding box center [217, 173] width 30 height 11
click at [202, 175] on input "Browse" at bounding box center [202, 173] width 0 height 11
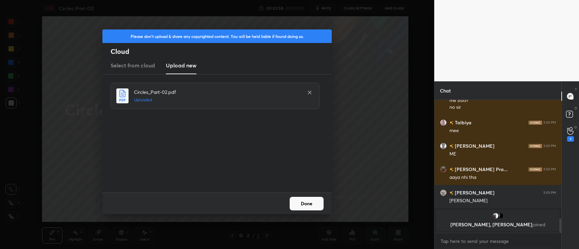
click at [316, 206] on button "Done" at bounding box center [307, 204] width 34 height 14
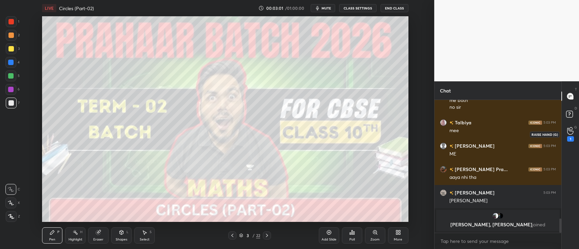
click at [573, 136] on div "1" at bounding box center [570, 134] width 7 height 15
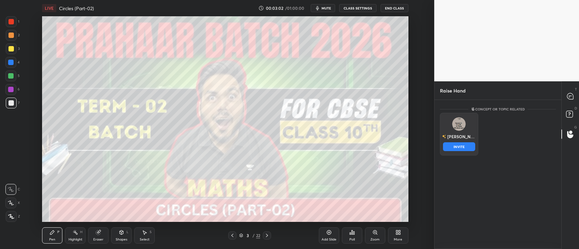
click at [448, 128] on div "Arpita INVITE" at bounding box center [459, 134] width 38 height 43
click at [455, 145] on button "INVITE" at bounding box center [459, 146] width 32 height 9
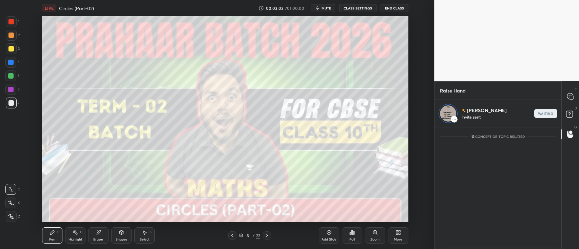
scroll to position [120, 125]
click at [569, 96] on icon at bounding box center [570, 96] width 6 height 6
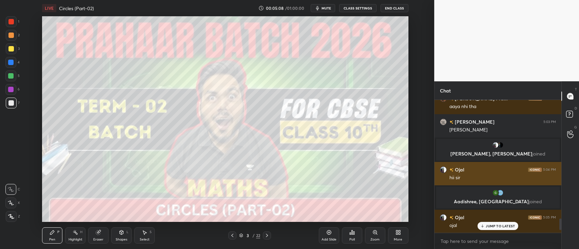
scroll to position [1151, 0]
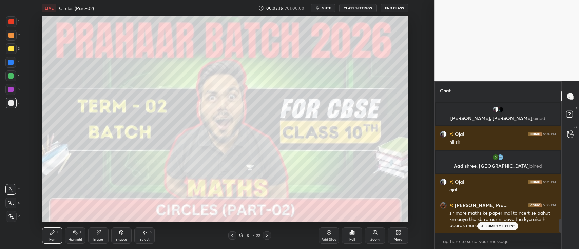
click at [496, 226] on p "JUMP TO LATEST" at bounding box center [500, 226] width 29 height 4
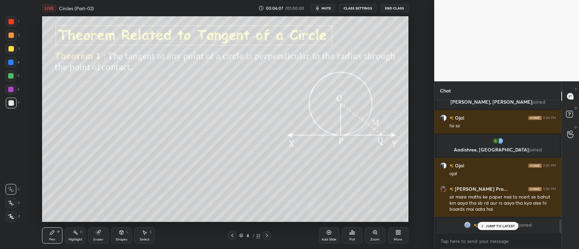
scroll to position [1054, 0]
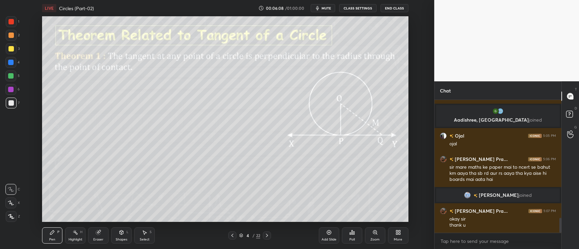
click at [12, 77] on div at bounding box center [10, 75] width 5 height 5
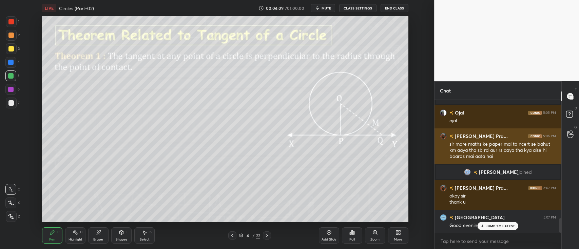
click at [12, 214] on div at bounding box center [11, 216] width 11 height 11
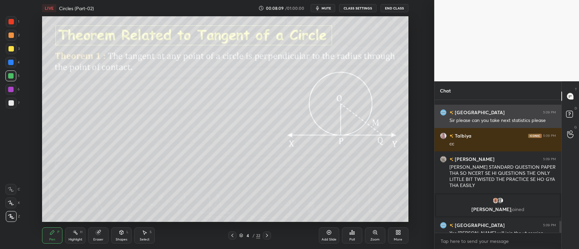
scroll to position [1353, 0]
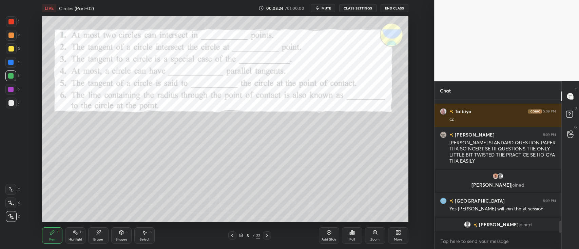
click at [10, 22] on div at bounding box center [10, 21] width 5 height 5
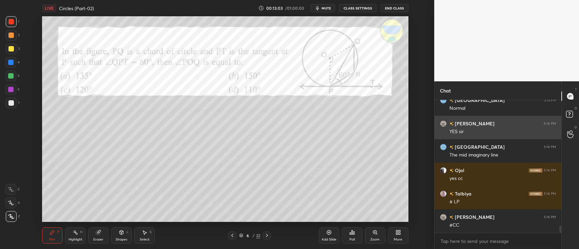
scroll to position [2411, 0]
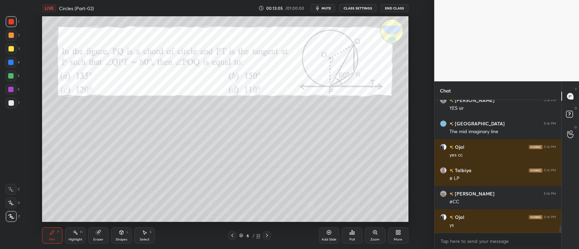
click at [353, 232] on icon at bounding box center [351, 232] width 5 height 5
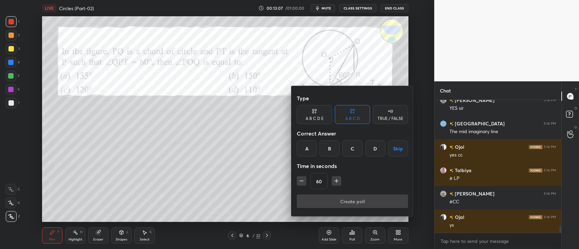
click at [354, 147] on div "C" at bounding box center [352, 148] width 20 height 16
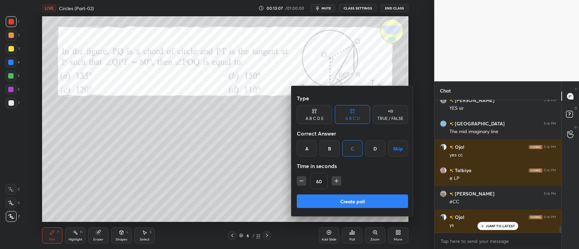
scroll to position [2434, 0]
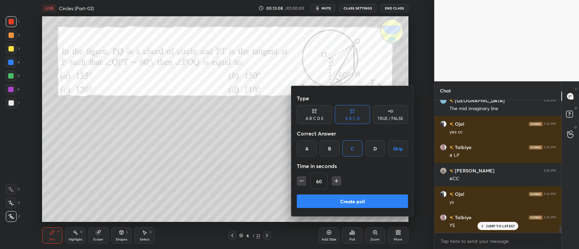
click at [336, 200] on button "Create poll" at bounding box center [352, 202] width 111 height 14
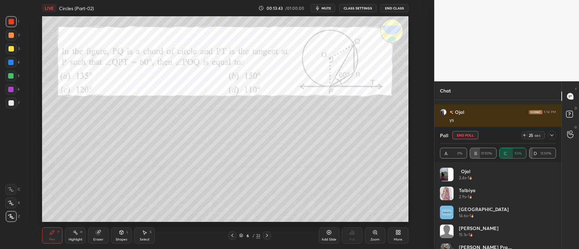
scroll to position [2540, 0]
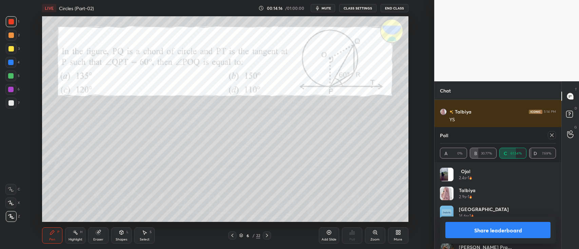
click at [8, 37] on div at bounding box center [10, 35] width 5 height 5
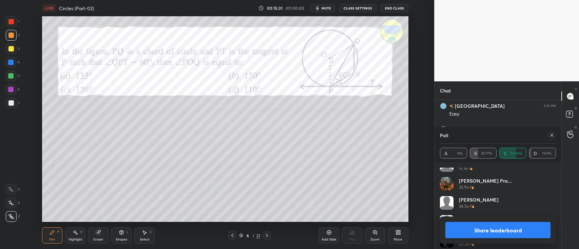
scroll to position [71, 0]
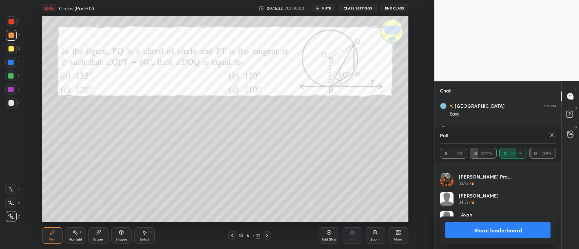
click at [472, 230] on button "Share leaderboard" at bounding box center [497, 230] width 105 height 16
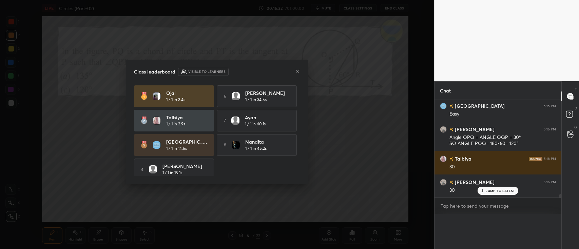
scroll to position [2602, 0]
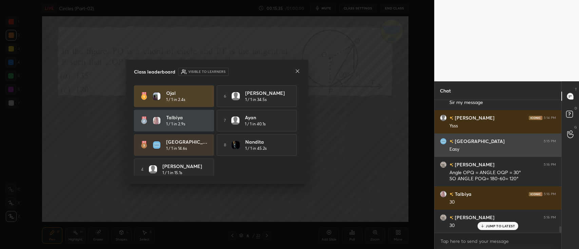
click at [295, 72] on icon at bounding box center [297, 71] width 5 height 5
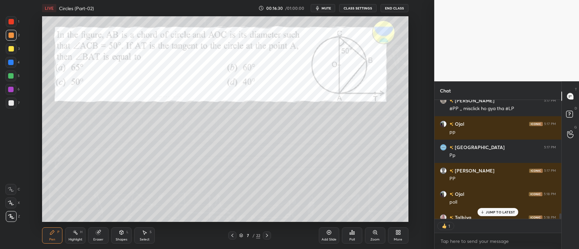
scroll to position [117, 125]
type textarea "x"
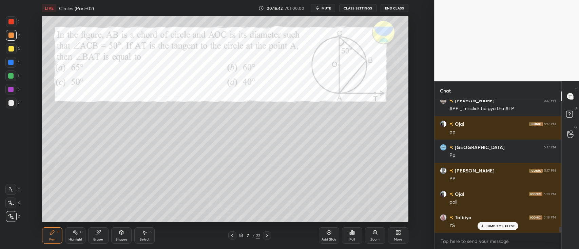
click at [353, 234] on icon at bounding box center [351, 232] width 5 height 5
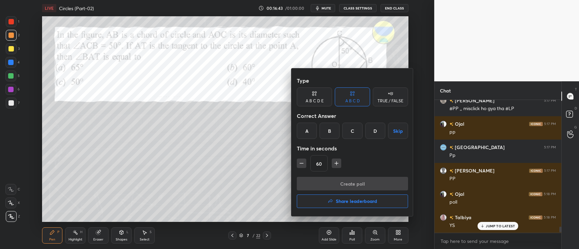
click at [351, 132] on div "C" at bounding box center [352, 131] width 20 height 16
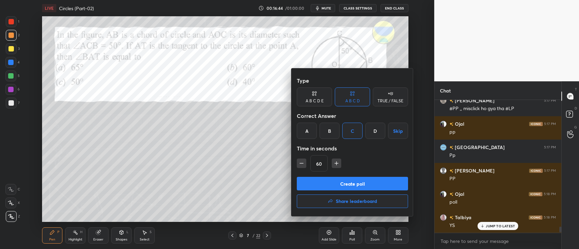
click at [302, 164] on icon "button" at bounding box center [301, 163] width 7 height 7
type input "45"
click at [317, 182] on button "Create poll" at bounding box center [352, 184] width 111 height 14
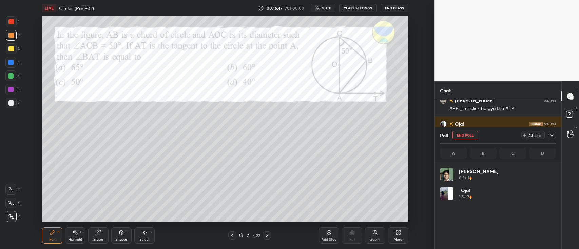
scroll to position [79, 114]
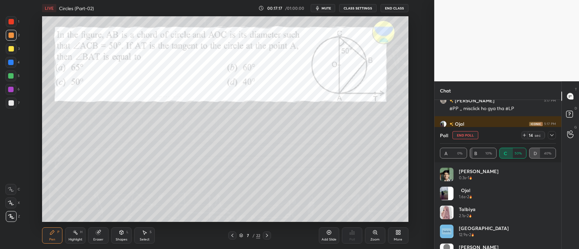
click at [9, 64] on div at bounding box center [10, 62] width 5 height 5
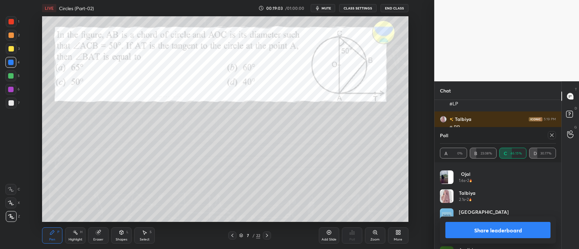
scroll to position [16, 0]
click at [485, 228] on button "Share leaderboard" at bounding box center [497, 230] width 105 height 16
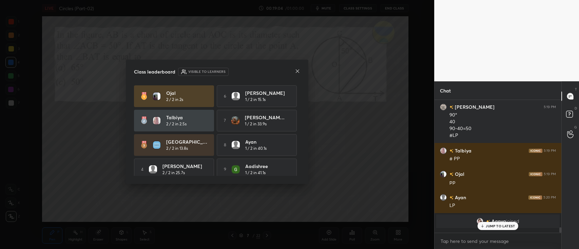
scroll to position [75, 125]
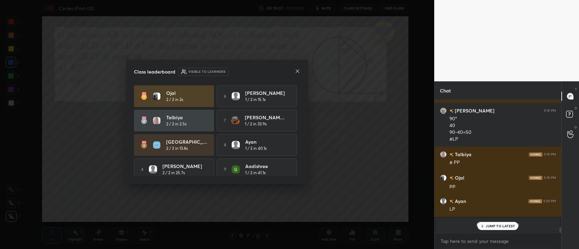
click at [296, 72] on icon at bounding box center [297, 71] width 5 height 5
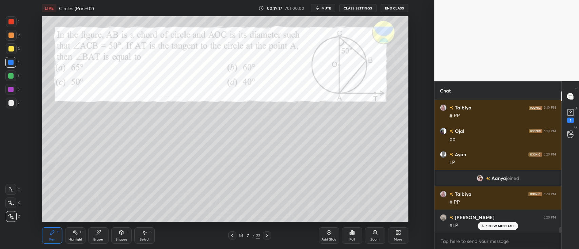
scroll to position [2968, 0]
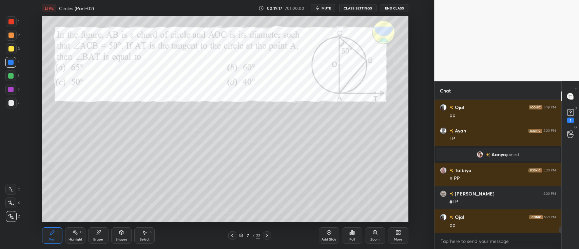
click at [577, 113] on div "D Doubts (D) 1" at bounding box center [570, 115] width 17 height 19
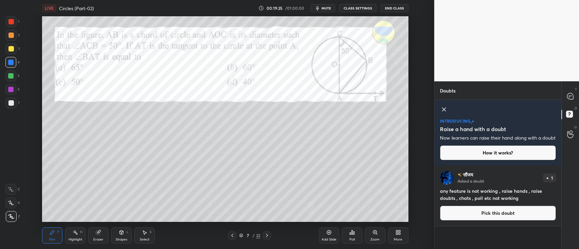
click at [442, 110] on icon at bounding box center [444, 109] width 8 height 8
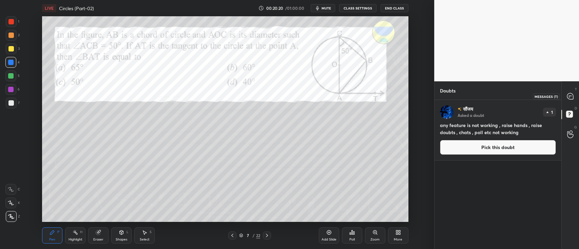
click at [573, 96] on icon at bounding box center [570, 96] width 6 height 6
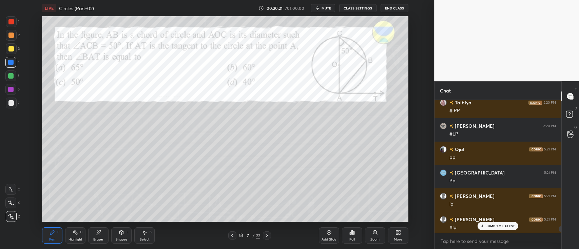
scroll to position [3191, 0]
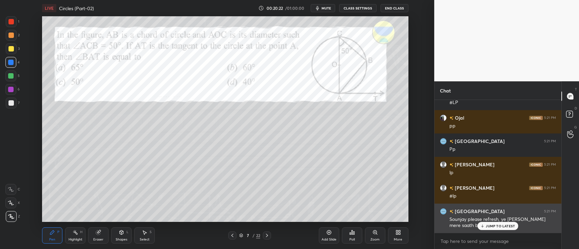
click at [488, 226] on p "JUMP TO LATEST" at bounding box center [500, 226] width 29 height 4
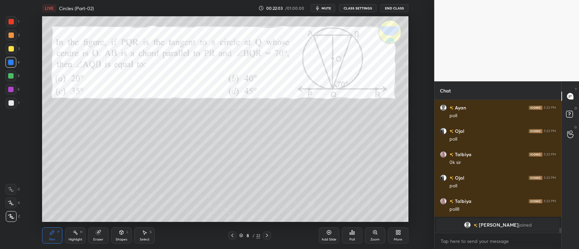
scroll to position [3438, 0]
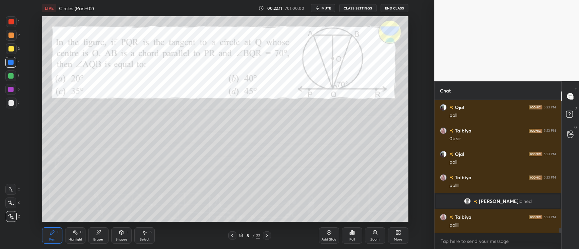
click at [353, 232] on icon at bounding box center [353, 233] width 1 height 3
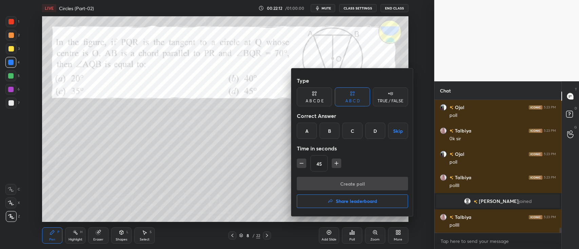
click at [334, 127] on div "B" at bounding box center [330, 131] width 20 height 16
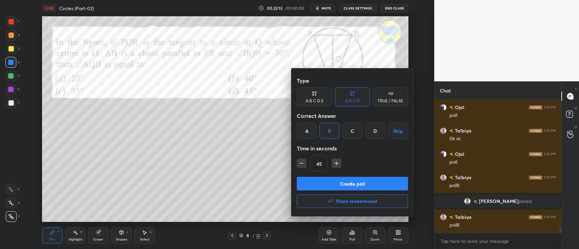
click at [323, 181] on button "Create poll" at bounding box center [352, 184] width 111 height 14
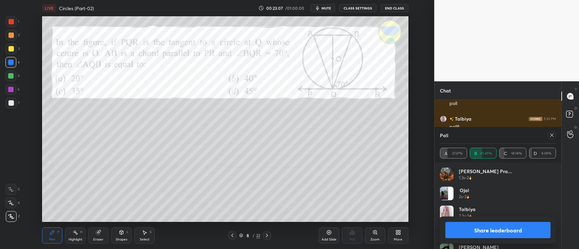
scroll to position [0, 0]
click at [479, 230] on button "Share leaderboard" at bounding box center [497, 230] width 105 height 16
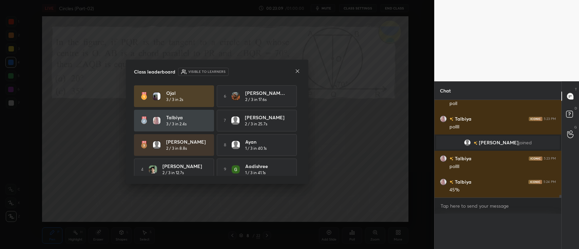
scroll to position [3482, 0]
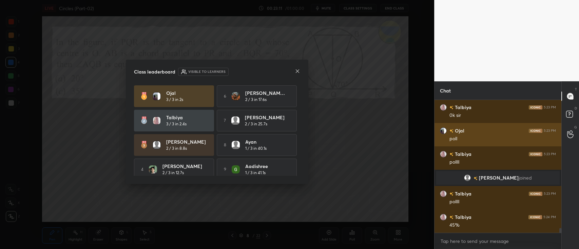
click at [296, 72] on icon at bounding box center [297, 71] width 5 height 5
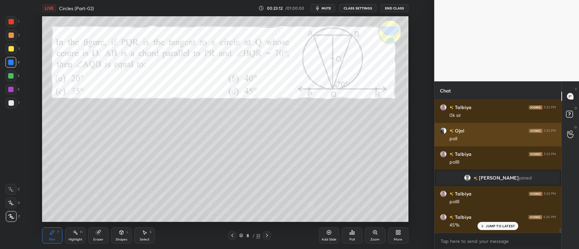
scroll to position [3484, 0]
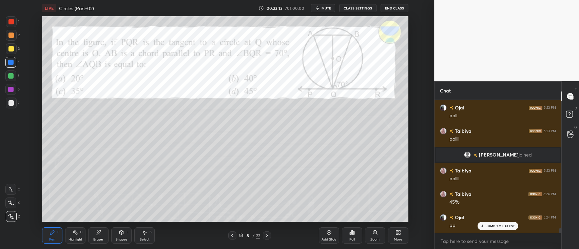
click at [8, 23] on div at bounding box center [10, 21] width 5 height 5
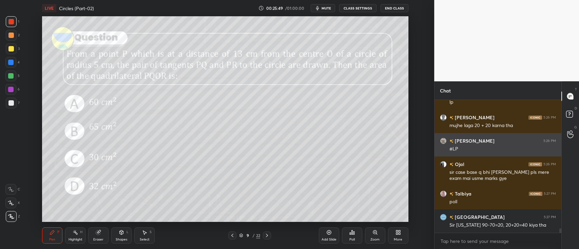
scroll to position [3754, 0]
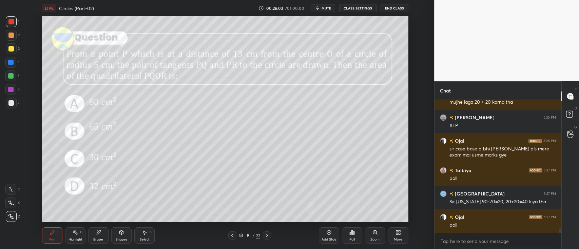
click at [98, 235] on icon at bounding box center [98, 233] width 4 height 4
click at [52, 234] on icon at bounding box center [52, 233] width 4 height 4
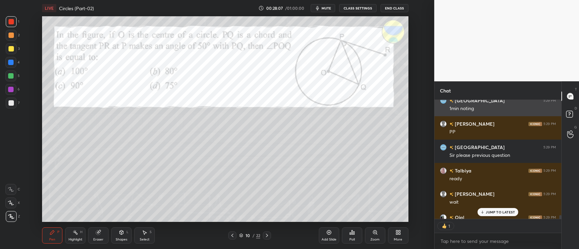
scroll to position [2, 2]
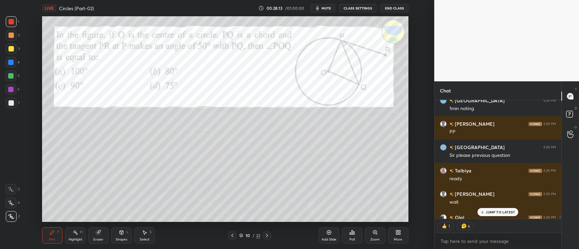
click at [352, 232] on icon at bounding box center [351, 233] width 1 height 4
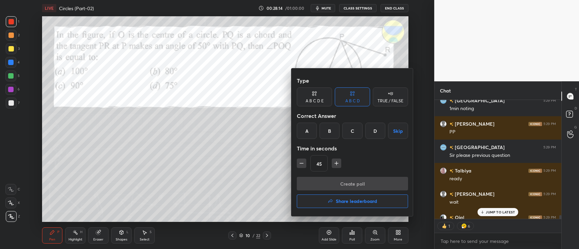
click at [311, 131] on div "A" at bounding box center [307, 131] width 20 height 16
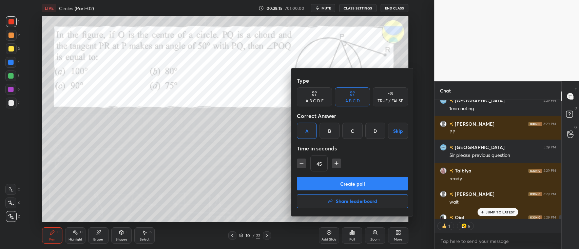
click at [341, 181] on button "Create poll" at bounding box center [352, 184] width 111 height 14
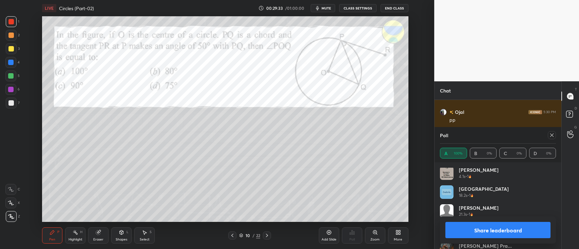
scroll to position [97, 0]
click at [474, 230] on button "Share leaderboard" at bounding box center [497, 230] width 105 height 16
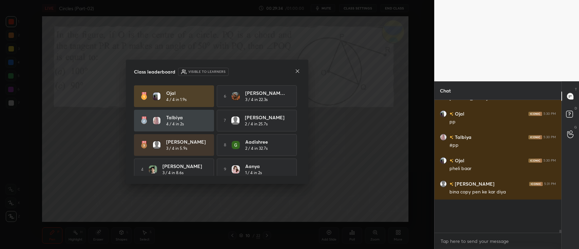
scroll to position [4356, 0]
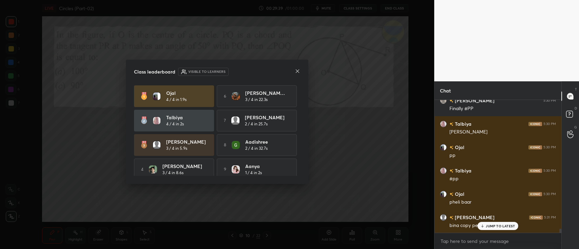
click at [299, 70] on icon at bounding box center [297, 71] width 3 height 3
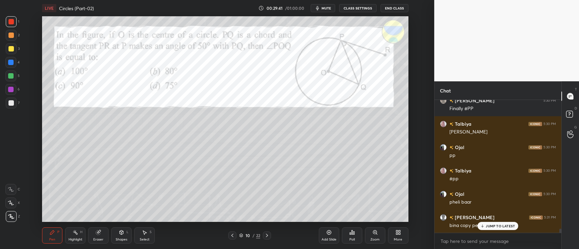
click at [9, 77] on div at bounding box center [10, 75] width 5 height 5
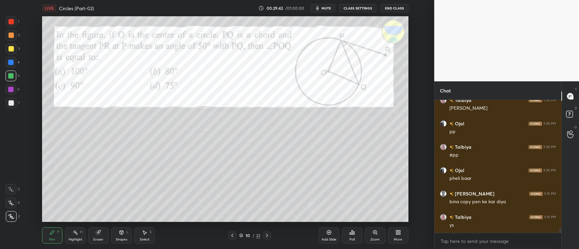
click at [10, 187] on div at bounding box center [10, 189] width 11 height 11
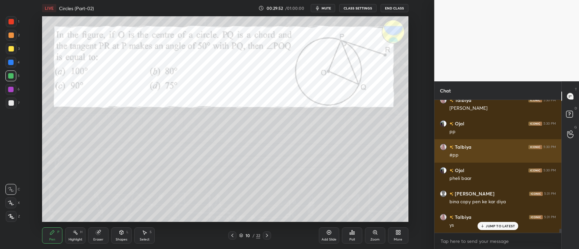
scroll to position [4386, 0]
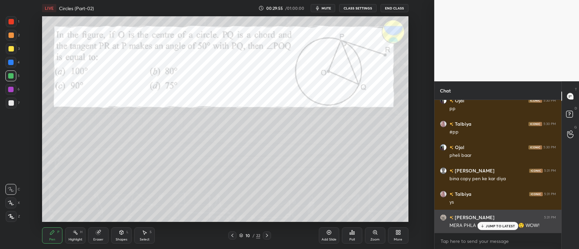
click at [487, 223] on div "JUMP TO LATEST" at bounding box center [498, 226] width 41 height 8
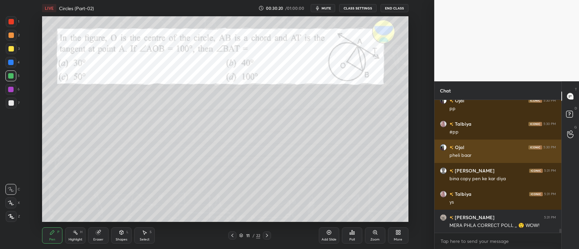
scroll to position [4409, 0]
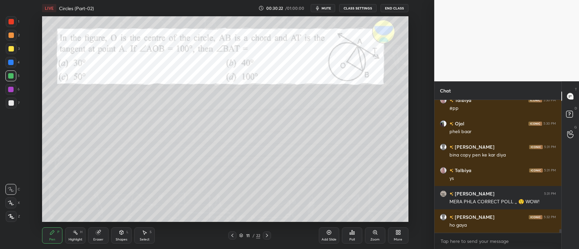
click at [351, 229] on div "Poll" at bounding box center [352, 236] width 20 height 16
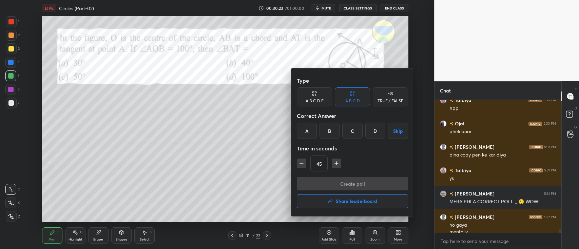
scroll to position [4416, 0]
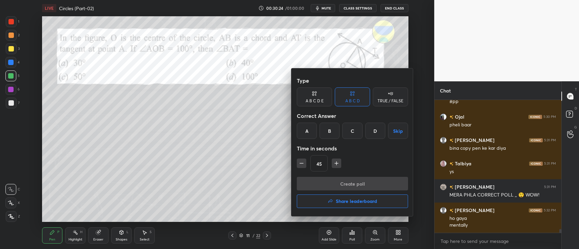
click at [351, 129] on div "C" at bounding box center [352, 131] width 20 height 16
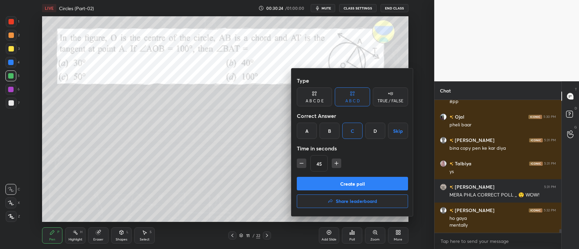
scroll to position [4432, 0]
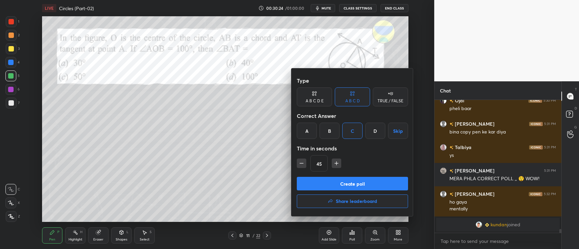
click at [348, 180] on button "Create poll" at bounding box center [352, 184] width 111 height 14
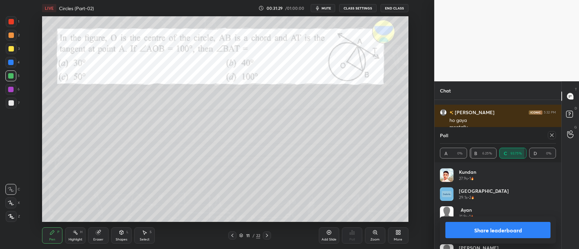
scroll to position [187, 0]
click at [485, 229] on button "Share leaderboard" at bounding box center [497, 230] width 105 height 16
type textarea "x"
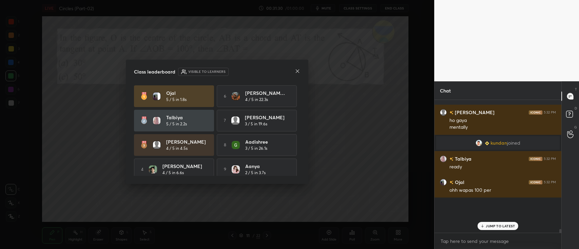
scroll to position [3514, 0]
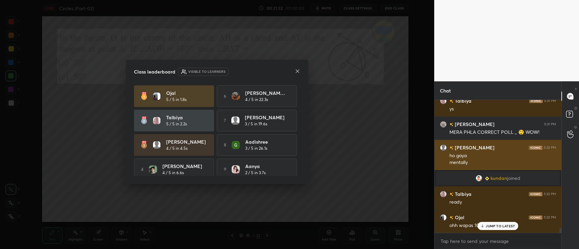
click at [490, 224] on p "JUMP TO LATEST" at bounding box center [500, 226] width 29 height 4
click at [296, 72] on icon at bounding box center [297, 71] width 5 height 5
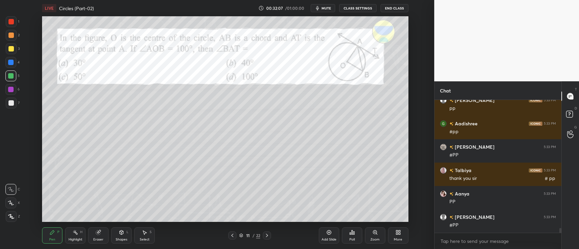
scroll to position [3727, 0]
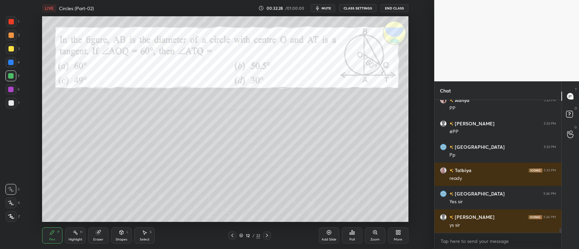
click at [351, 232] on icon at bounding box center [351, 232] width 5 height 5
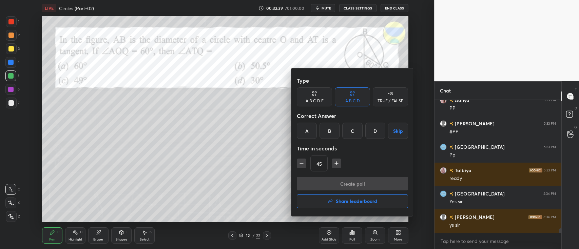
click at [307, 129] on div "A" at bounding box center [307, 131] width 20 height 16
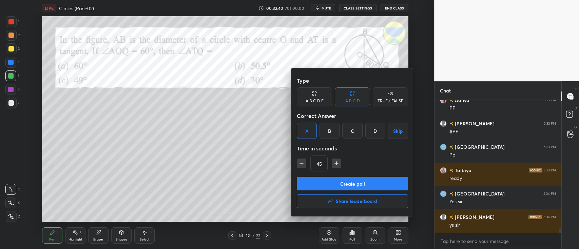
click at [334, 165] on icon "button" at bounding box center [336, 163] width 7 height 7
click at [338, 165] on icon "button" at bounding box center [336, 163] width 7 height 7
click at [299, 163] on icon "button" at bounding box center [301, 163] width 7 height 7
type input "60"
click at [342, 182] on button "Create poll" at bounding box center [352, 184] width 111 height 14
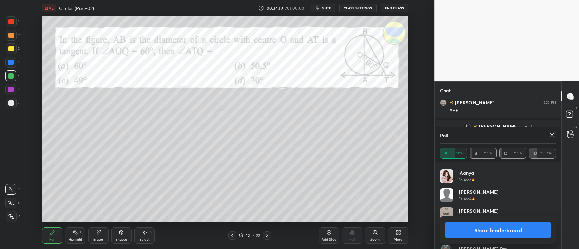
scroll to position [56, 0]
click at [473, 232] on button "Share leaderboard" at bounding box center [497, 230] width 105 height 16
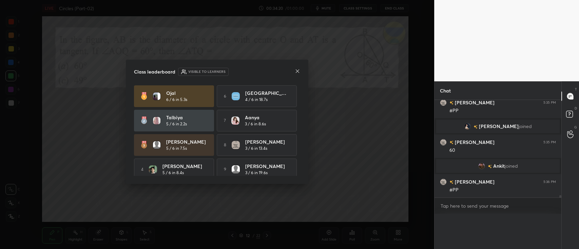
scroll to position [3835, 0]
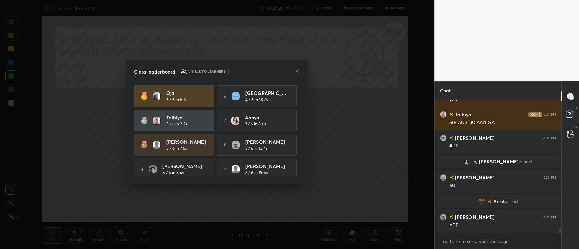
click at [295, 71] on icon at bounding box center [297, 71] width 5 height 5
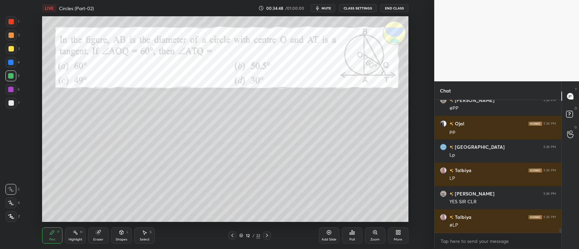
scroll to position [3955, 0]
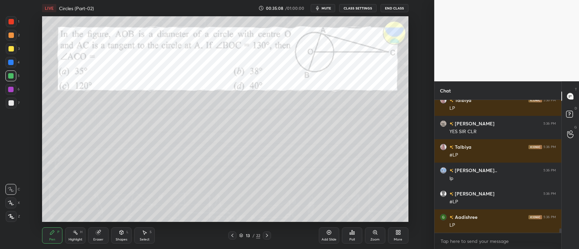
click at [355, 230] on div "Poll" at bounding box center [352, 236] width 20 height 16
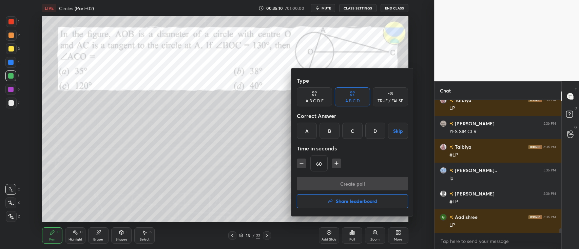
click at [375, 130] on div "D" at bounding box center [375, 131] width 20 height 16
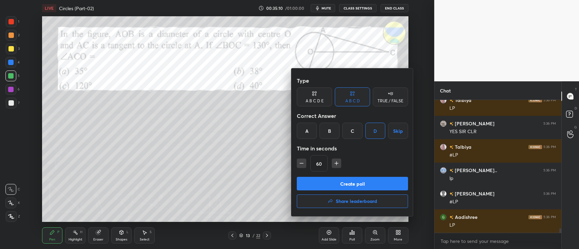
click at [364, 183] on button "Create poll" at bounding box center [352, 184] width 111 height 14
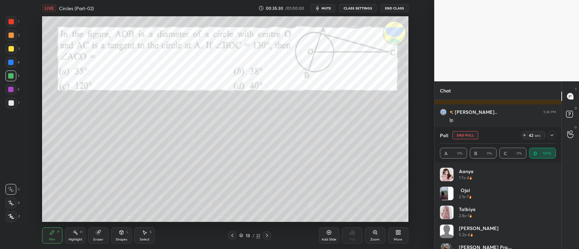
scroll to position [4084, 0]
click at [8, 62] on div at bounding box center [10, 62] width 5 height 5
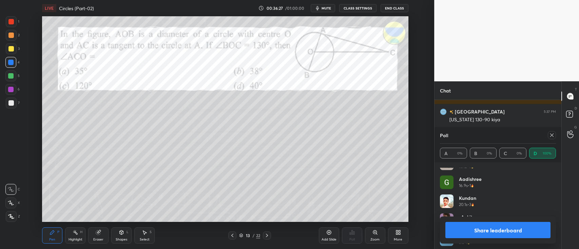
scroll to position [134, 0]
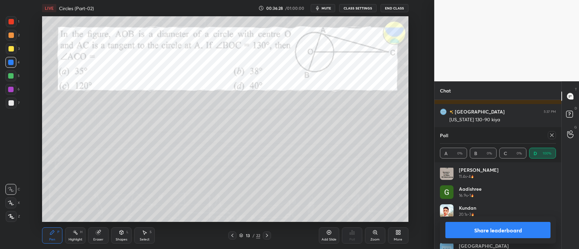
click at [501, 230] on button "Share leaderboard" at bounding box center [497, 230] width 105 height 16
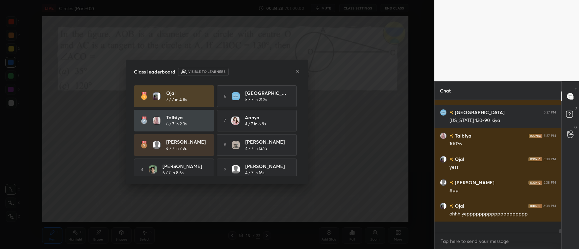
scroll to position [131, 125]
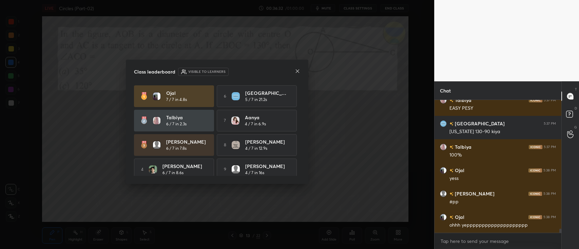
click at [298, 69] on icon at bounding box center [297, 71] width 5 height 5
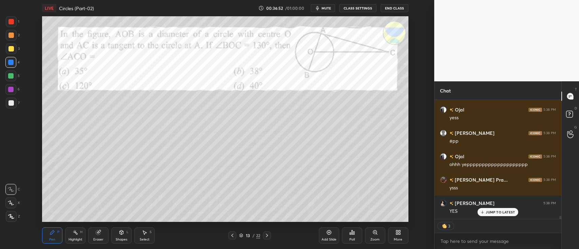
scroll to position [4326, 0]
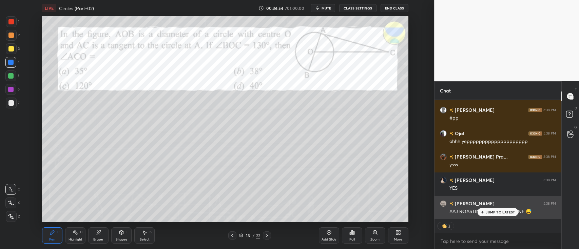
click at [498, 211] on p "JUMP TO LATEST" at bounding box center [500, 212] width 29 height 4
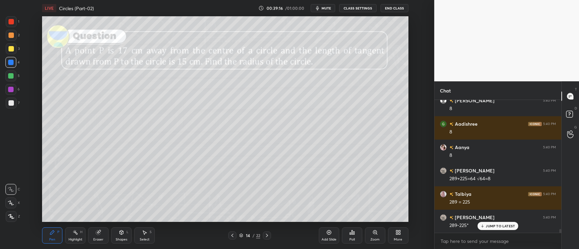
scroll to position [4716, 0]
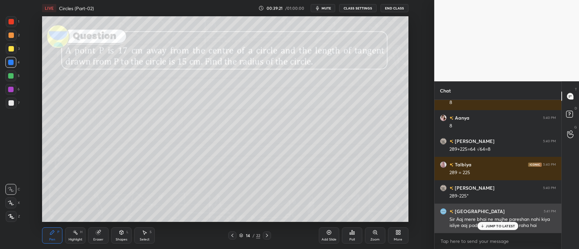
click at [487, 223] on div "JUMP TO LATEST" at bounding box center [498, 226] width 41 height 8
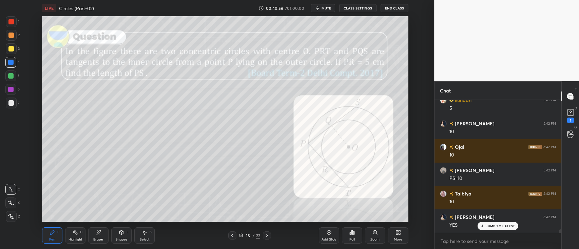
scroll to position [5167, 0]
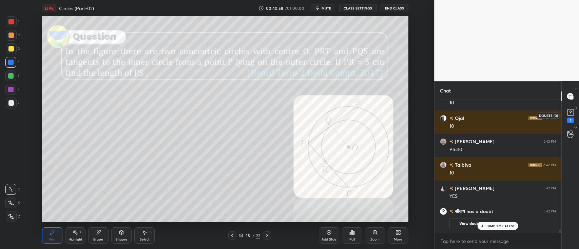
click at [565, 105] on div "T Messages (T)" at bounding box center [570, 96] width 17 height 19
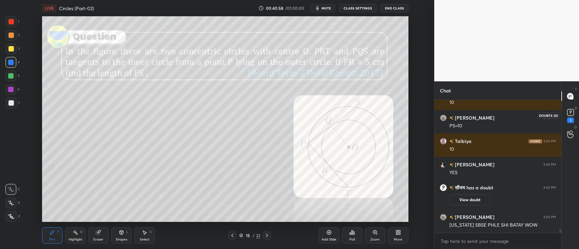
scroll to position [4799, 0]
click at [574, 116] on icon at bounding box center [570, 113] width 10 height 10
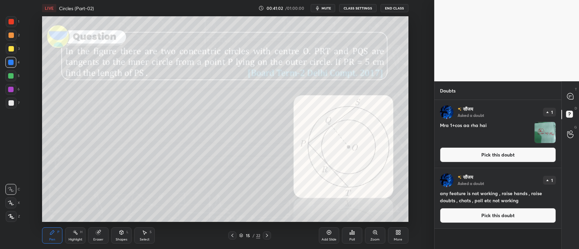
click at [545, 129] on img "grid" at bounding box center [545, 132] width 21 height 21
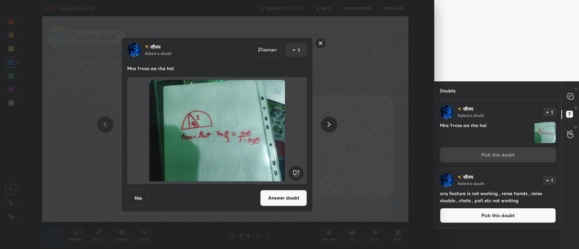
click at [287, 194] on button "Answer doubt" at bounding box center [283, 198] width 47 height 16
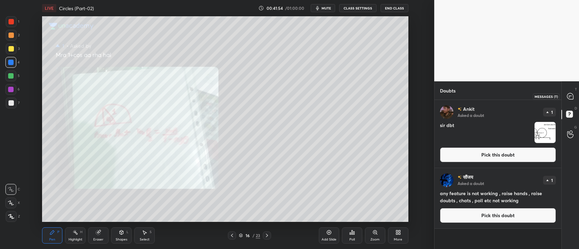
click at [570, 94] on icon at bounding box center [570, 96] width 6 height 6
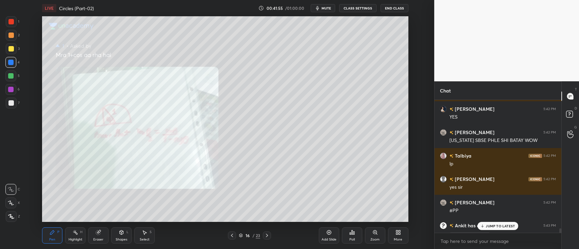
scroll to position [5016, 0]
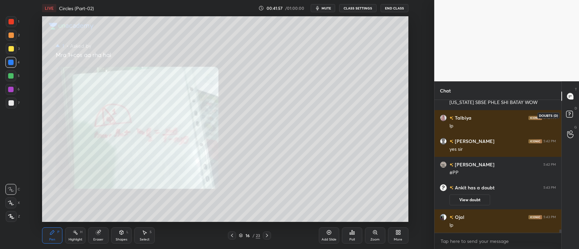
click at [566, 116] on rect at bounding box center [569, 114] width 6 height 6
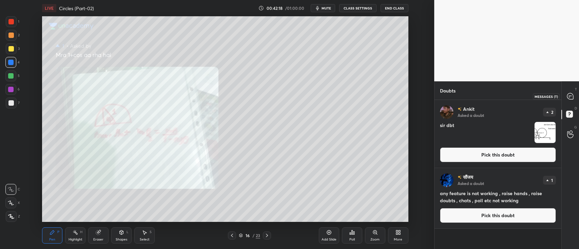
click at [575, 94] on div at bounding box center [571, 96] width 14 height 12
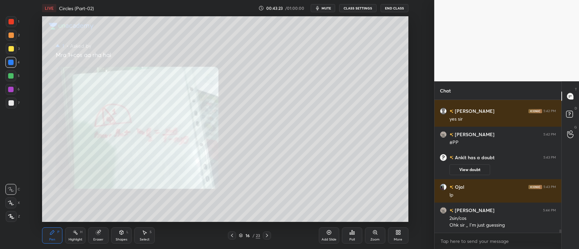
scroll to position [5069, 0]
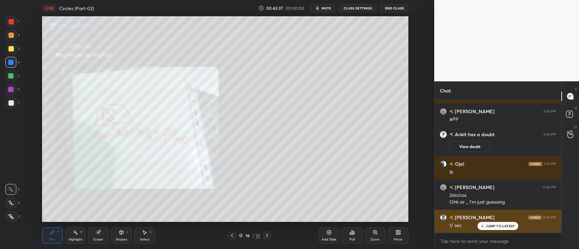
click at [496, 226] on p "JUMP TO LATEST" at bounding box center [500, 226] width 29 height 4
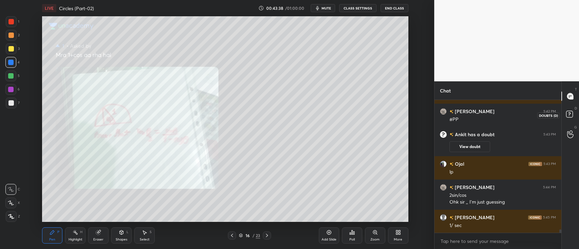
click at [569, 111] on icon at bounding box center [570, 115] width 12 height 12
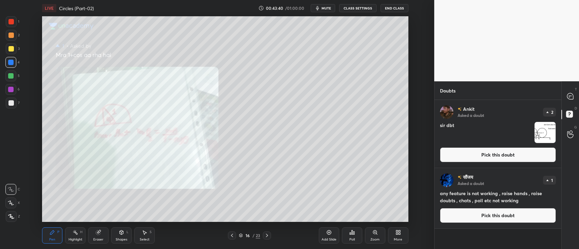
click at [545, 132] on img "grid" at bounding box center [545, 132] width 21 height 21
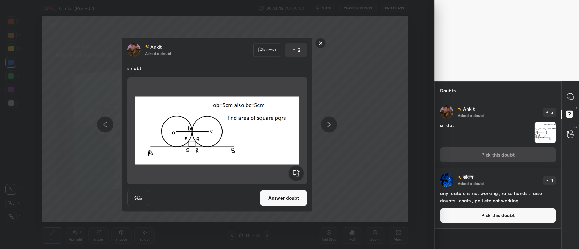
click at [293, 198] on button "Answer doubt" at bounding box center [283, 198] width 47 height 16
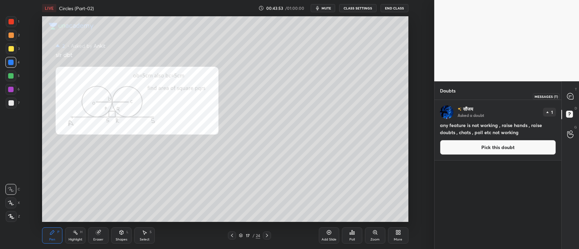
click at [575, 99] on div at bounding box center [571, 96] width 14 height 12
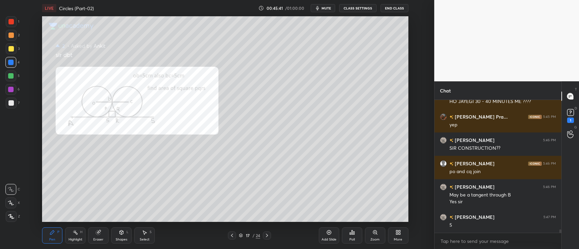
scroll to position [5217, 0]
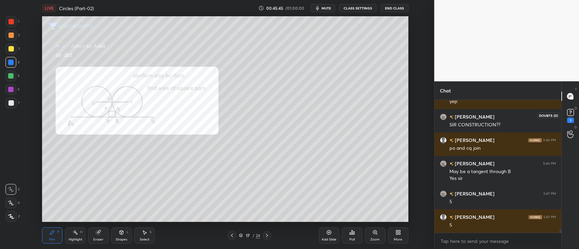
click at [575, 110] on icon at bounding box center [570, 113] width 10 height 10
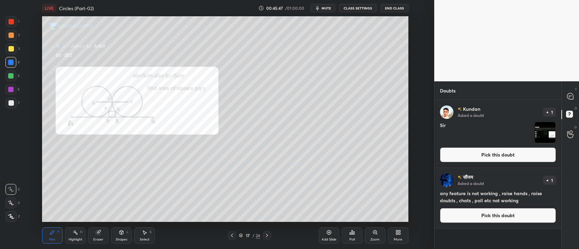
click at [540, 126] on img "grid" at bounding box center [545, 132] width 21 height 21
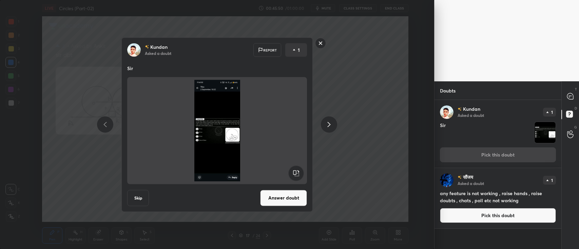
click at [319, 45] on rect at bounding box center [320, 43] width 11 height 11
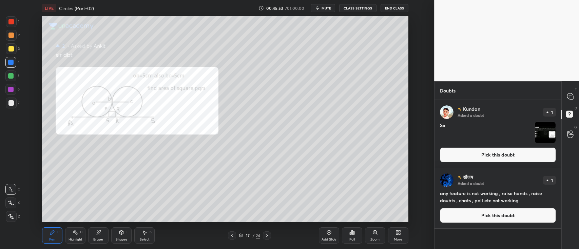
click at [547, 129] on img "grid" at bounding box center [545, 132] width 21 height 21
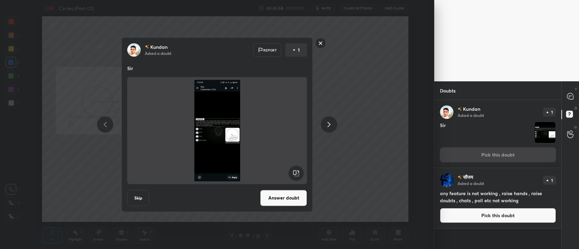
click at [317, 45] on rect at bounding box center [320, 43] width 11 height 11
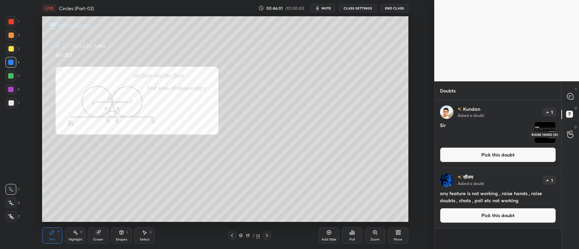
click at [568, 129] on div at bounding box center [571, 134] width 14 height 12
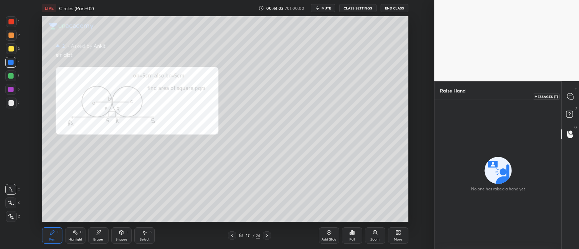
click at [570, 96] on icon at bounding box center [570, 96] width 6 height 6
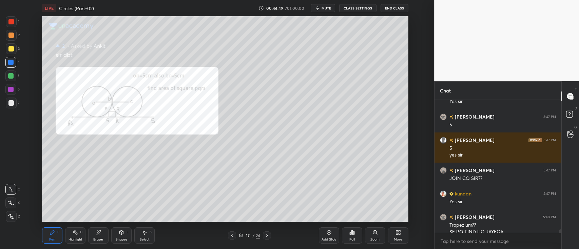
scroll to position [5301, 0]
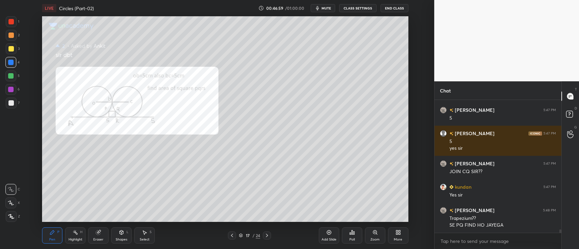
click at [9, 21] on div at bounding box center [10, 21] width 5 height 5
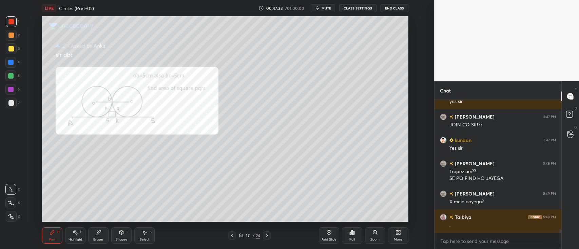
scroll to position [5371, 0]
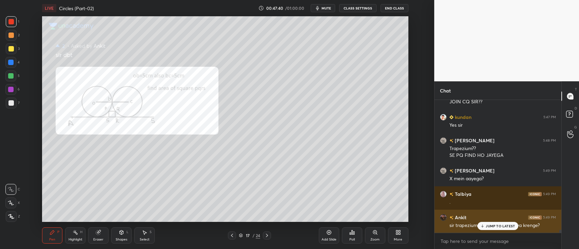
click at [493, 224] on p "JUMP TO LATEST" at bounding box center [500, 226] width 29 height 4
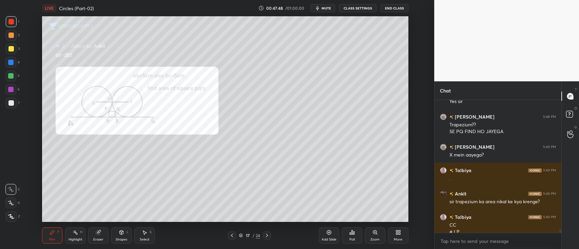
scroll to position [5401, 0]
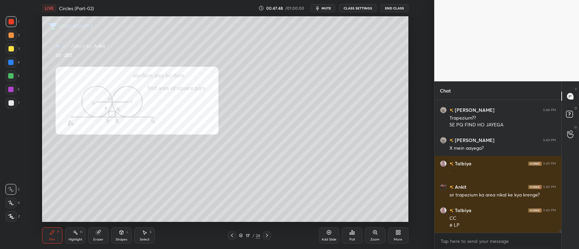
click at [8, 88] on div at bounding box center [10, 89] width 11 height 11
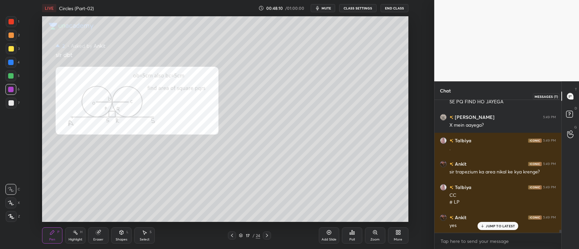
click at [568, 95] on icon at bounding box center [570, 96] width 6 height 6
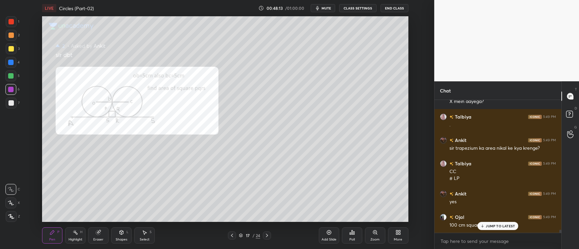
scroll to position [5471, 0]
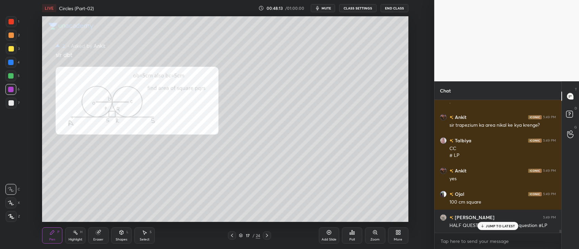
click at [243, 237] on div "17 / 24" at bounding box center [249, 236] width 21 height 6
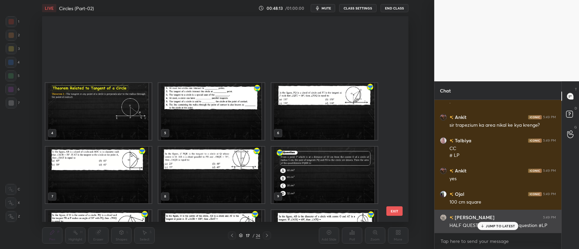
scroll to position [204, 363]
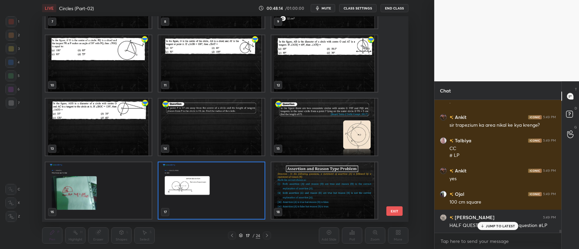
click at [489, 226] on p "JUMP TO LATEST" at bounding box center [500, 226] width 29 height 4
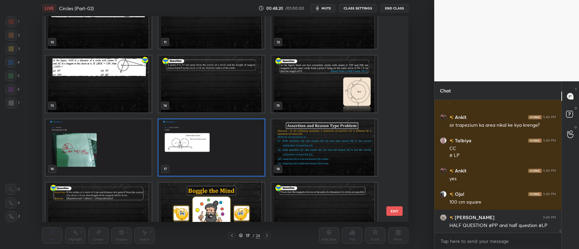
scroll to position [220, 0]
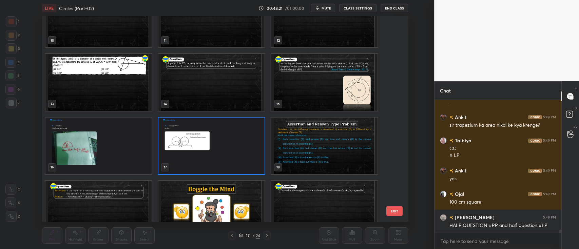
click at [305, 144] on img "grid" at bounding box center [324, 146] width 106 height 57
click at [306, 147] on img "grid" at bounding box center [324, 146] width 106 height 57
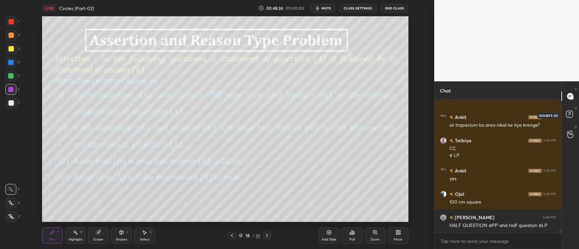
click at [572, 113] on rect at bounding box center [569, 114] width 6 height 6
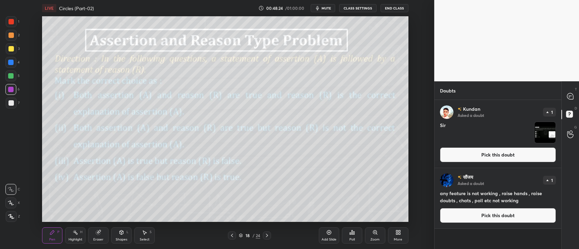
click at [494, 159] on button "Pick this doubt" at bounding box center [498, 155] width 116 height 15
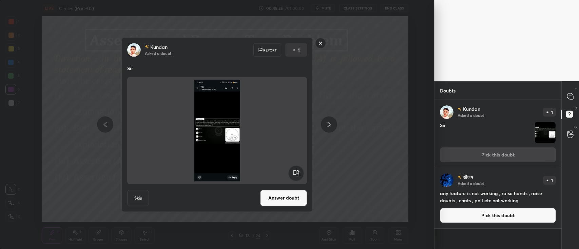
click at [276, 199] on button "Answer doubt" at bounding box center [283, 198] width 47 height 16
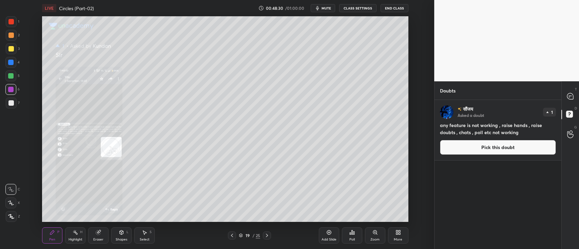
click at [371, 231] on div "Zoom" at bounding box center [375, 236] width 20 height 16
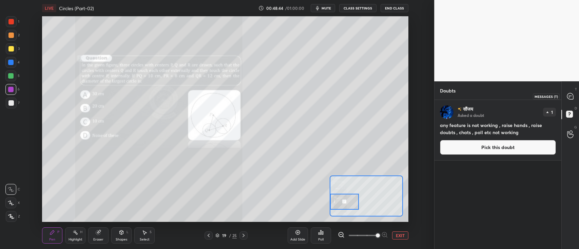
click at [568, 96] on icon at bounding box center [570, 96] width 6 height 6
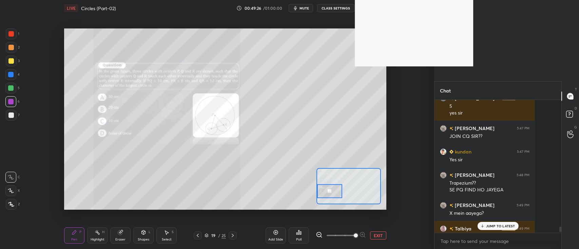
scroll to position [2, 2]
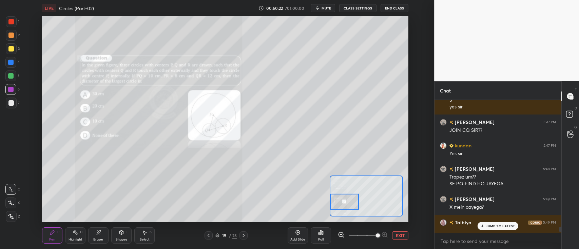
click at [486, 225] on p "JUMP TO LATEST" at bounding box center [500, 226] width 29 height 4
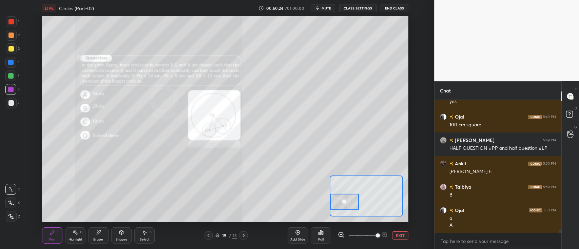
scroll to position [5338, 0]
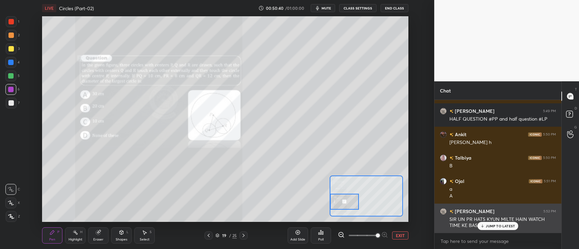
click at [487, 226] on p "JUMP TO LATEST" at bounding box center [500, 226] width 29 height 4
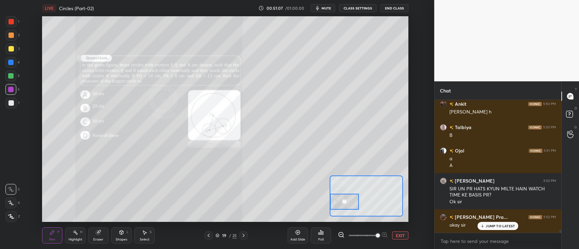
scroll to position [5392, 0]
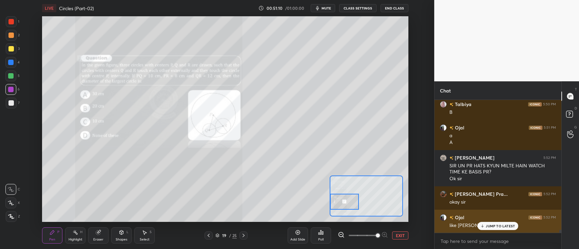
click at [498, 227] on p "JUMP TO LATEST" at bounding box center [500, 226] width 29 height 4
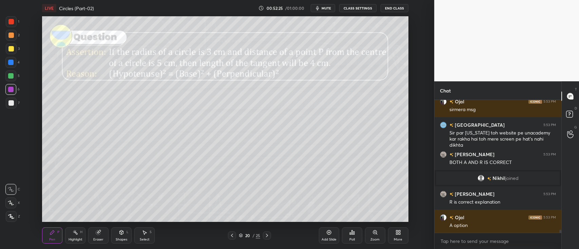
scroll to position [5465, 0]
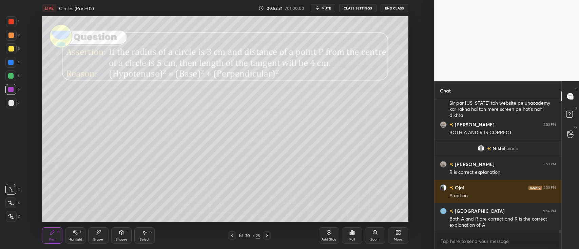
click at [241, 237] on icon at bounding box center [241, 236] width 4 height 4
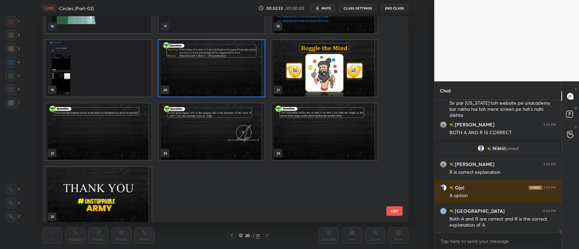
scroll to position [366, 0]
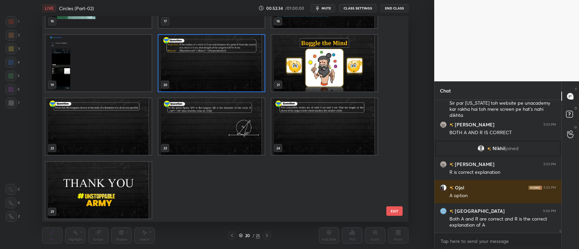
click at [78, 130] on img "grid" at bounding box center [98, 126] width 106 height 57
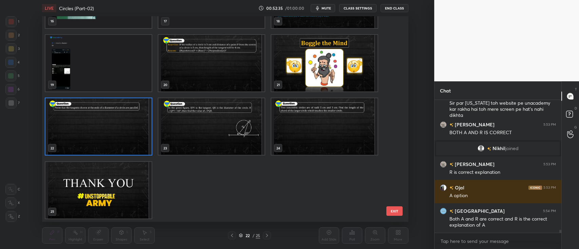
click at [78, 130] on img "grid" at bounding box center [98, 126] width 106 height 57
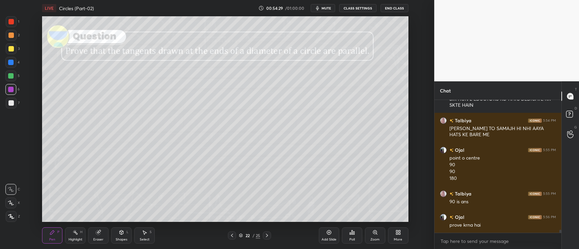
scroll to position [5674, 0]
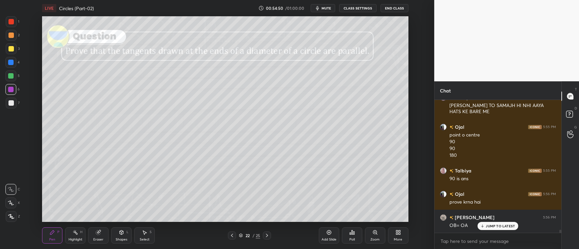
click at [245, 234] on div "22" at bounding box center [247, 236] width 7 height 4
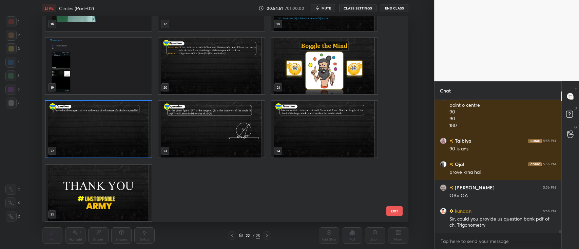
scroll to position [366, 0]
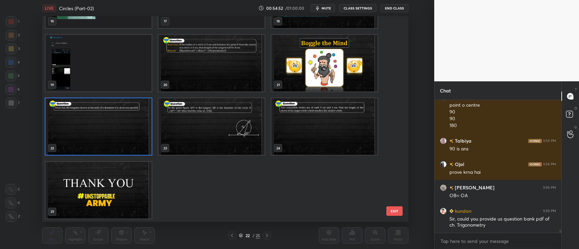
click at [100, 189] on img "grid" at bounding box center [98, 190] width 106 height 57
click at [107, 191] on img "grid" at bounding box center [98, 190] width 106 height 57
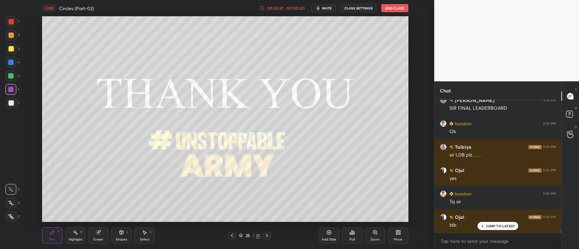
scroll to position [5937, 0]
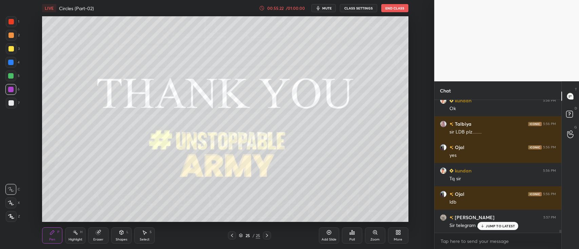
click at [456, 235] on div "x" at bounding box center [497, 241] width 127 height 16
type textarea "x"
paste textarea "https://t.me/AbhinayRaiSir"
type textarea "https://t.me/AbhinayRaiSir"
type textarea "x"
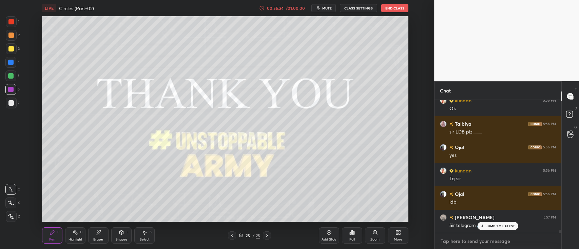
scroll to position [5975, 0]
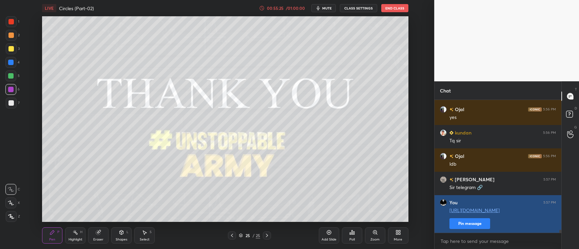
click at [462, 224] on button "Pin message" at bounding box center [469, 223] width 41 height 11
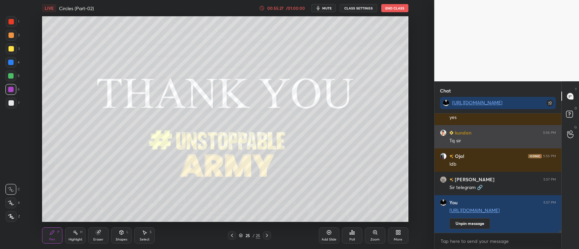
scroll to position [6013, 0]
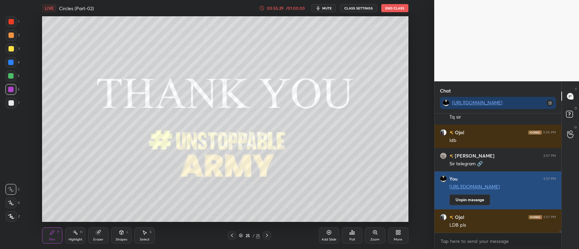
click at [464, 200] on button "Unpin message" at bounding box center [469, 200] width 41 height 11
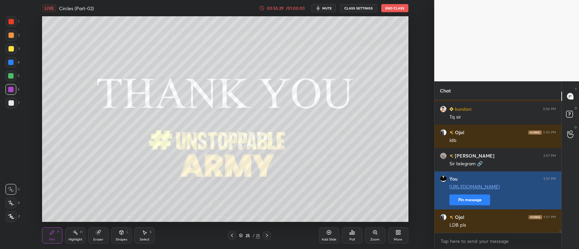
scroll to position [148, 125]
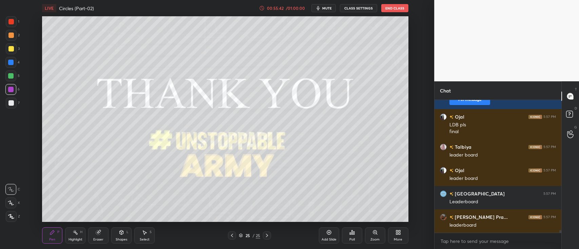
click at [353, 234] on icon at bounding box center [353, 233] width 1 height 3
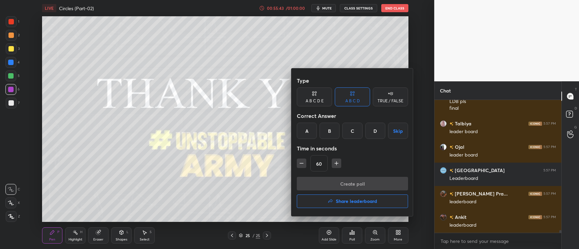
click at [362, 206] on button "Share leaderboard" at bounding box center [352, 202] width 111 height 14
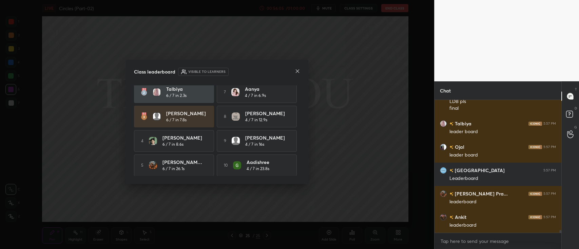
click at [295, 71] on icon at bounding box center [297, 71] width 5 height 5
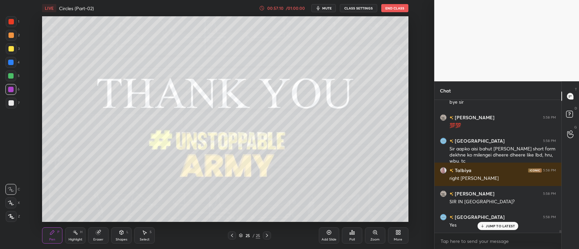
scroll to position [6480, 0]
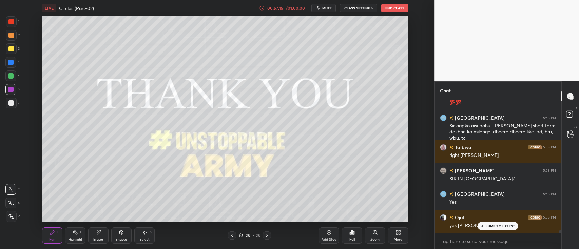
click at [489, 225] on p "JUMP TO LATEST" at bounding box center [500, 226] width 29 height 4
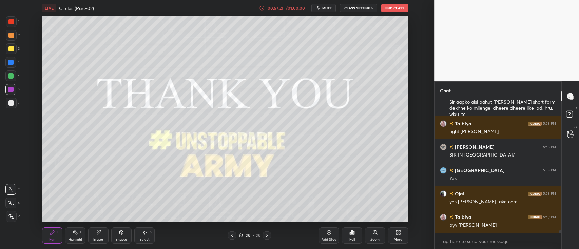
click at [397, 9] on button "End Class" at bounding box center [394, 8] width 27 height 8
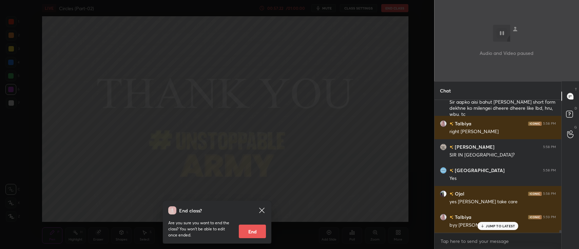
scroll to position [6526, 0]
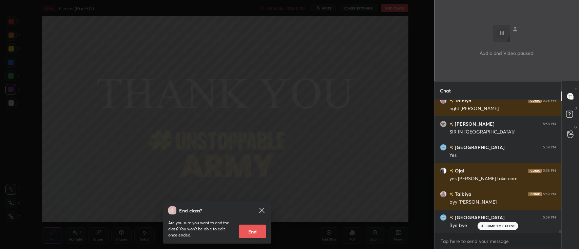
click at [260, 226] on button "End" at bounding box center [252, 232] width 27 height 14
type textarea "x"
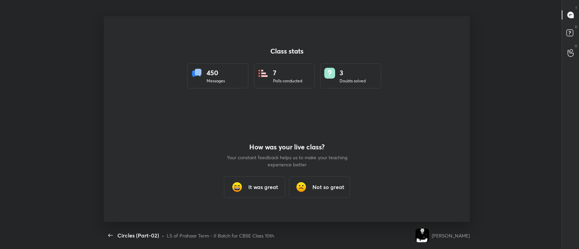
scroll to position [0, 0]
click at [274, 189] on h3 "It was great" at bounding box center [263, 187] width 30 height 8
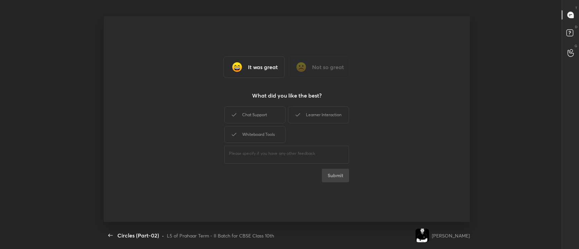
click at [274, 69] on h3 "It was great" at bounding box center [263, 67] width 30 height 8
click at [269, 67] on h3 "It was great" at bounding box center [263, 67] width 30 height 8
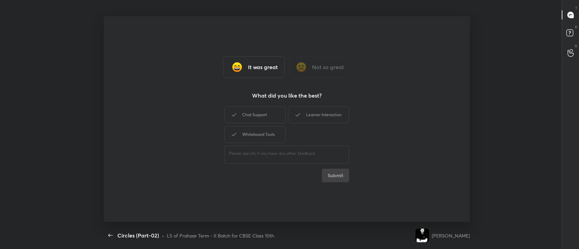
click at [269, 67] on h3 "It was great" at bounding box center [263, 67] width 30 height 8
